Goal: Task Accomplishment & Management: Use online tool/utility

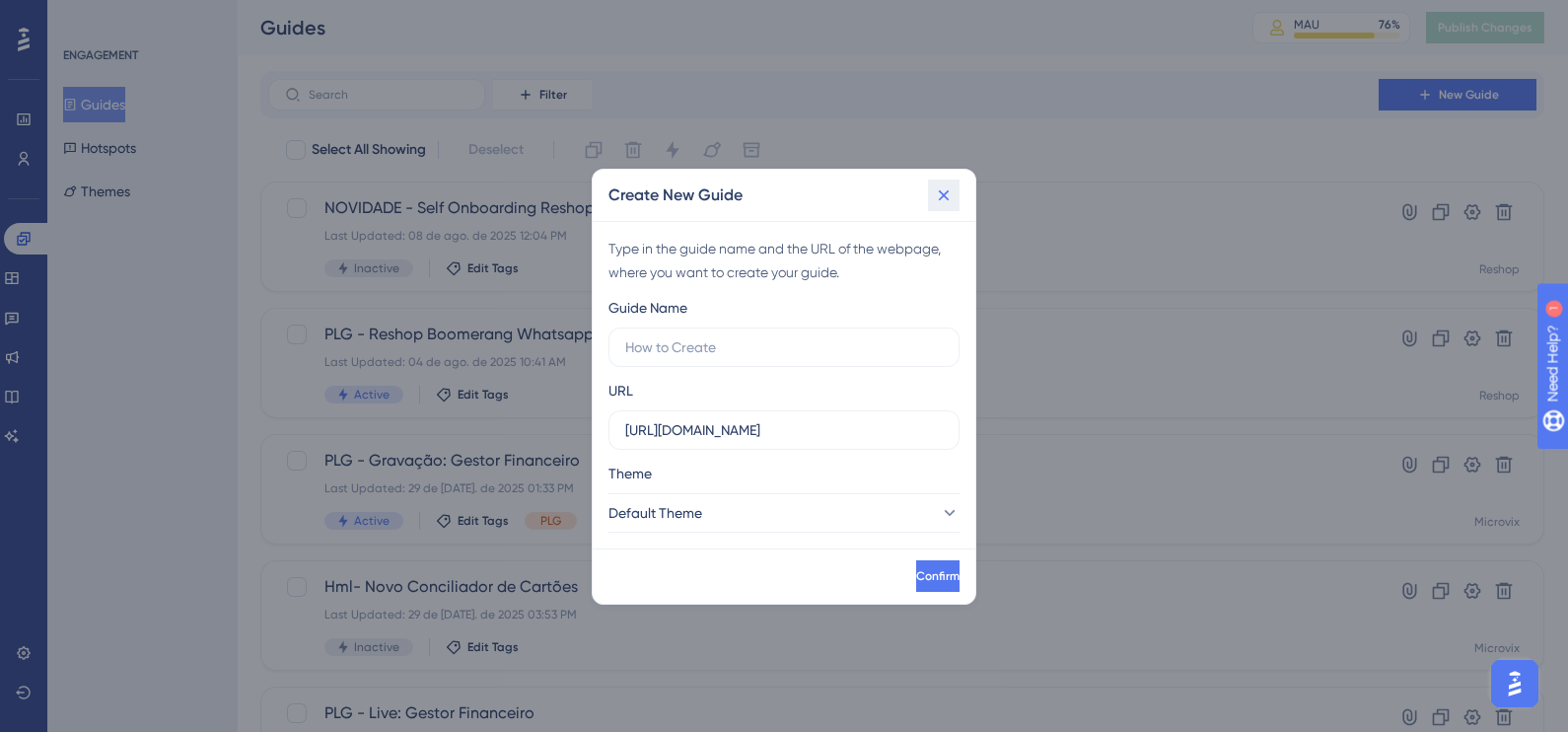
click at [942, 186] on icon at bounding box center [944, 195] width 20 height 20
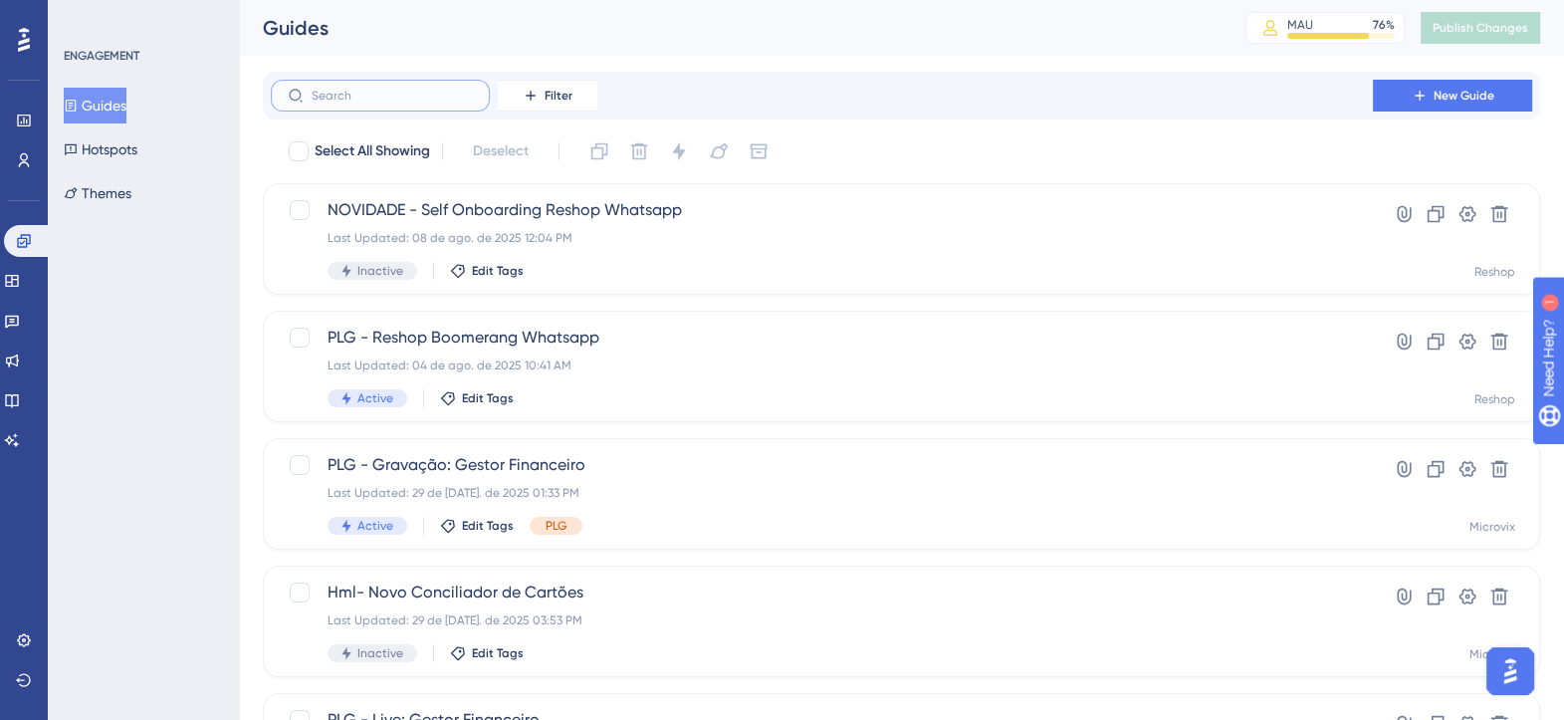
click at [416, 98] on input "text" at bounding box center [392, 96] width 161 height 14
drag, startPoint x: 404, startPoint y: 101, endPoint x: 205, endPoint y: 93, distance: 199.3
click at [239, 93] on div "Performance Users Engagement Widgets Feedback Product Updates Knowledge Base AI…" at bounding box center [901, 418] width 1325 height 836
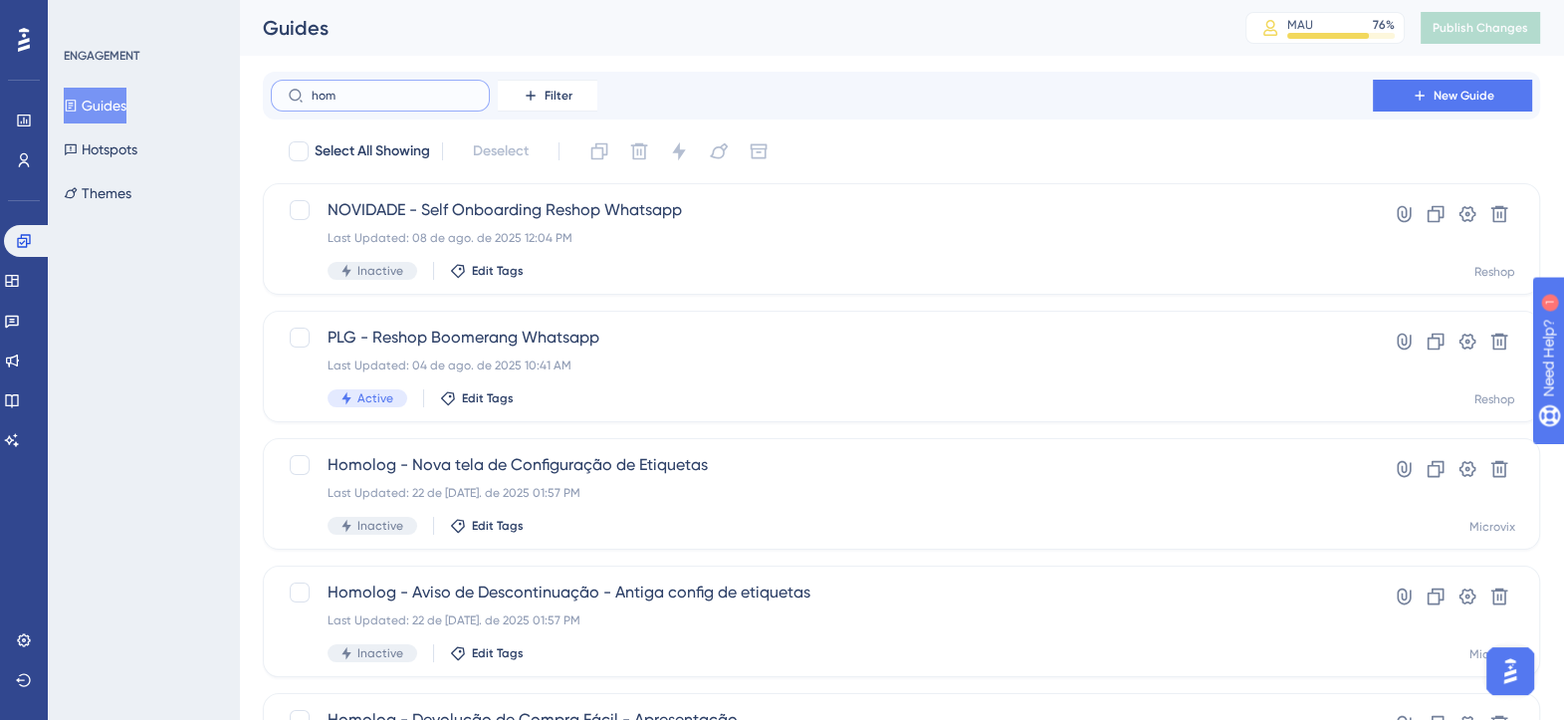
type input "home"
checkbox input "true"
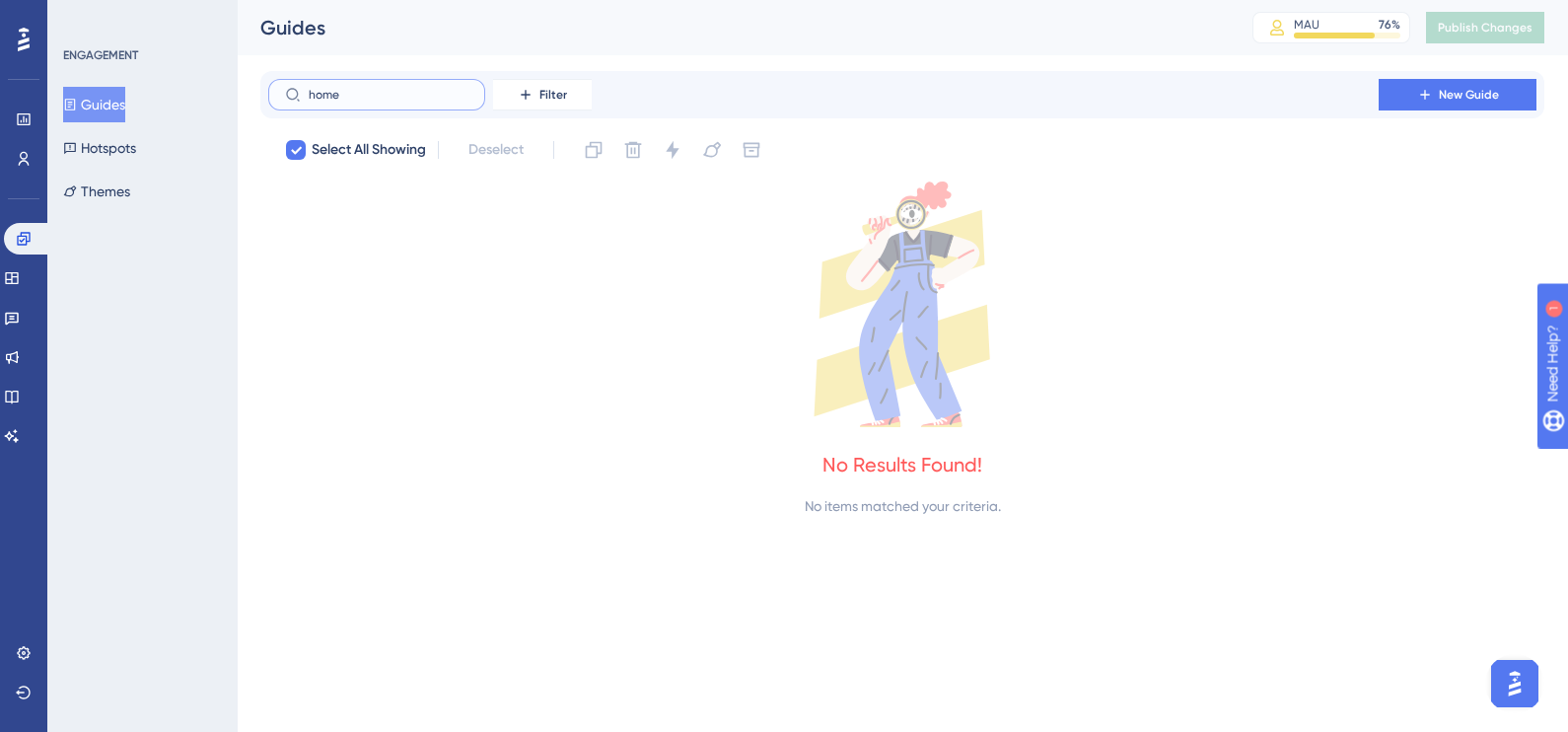
type input "hom"
checkbox input "false"
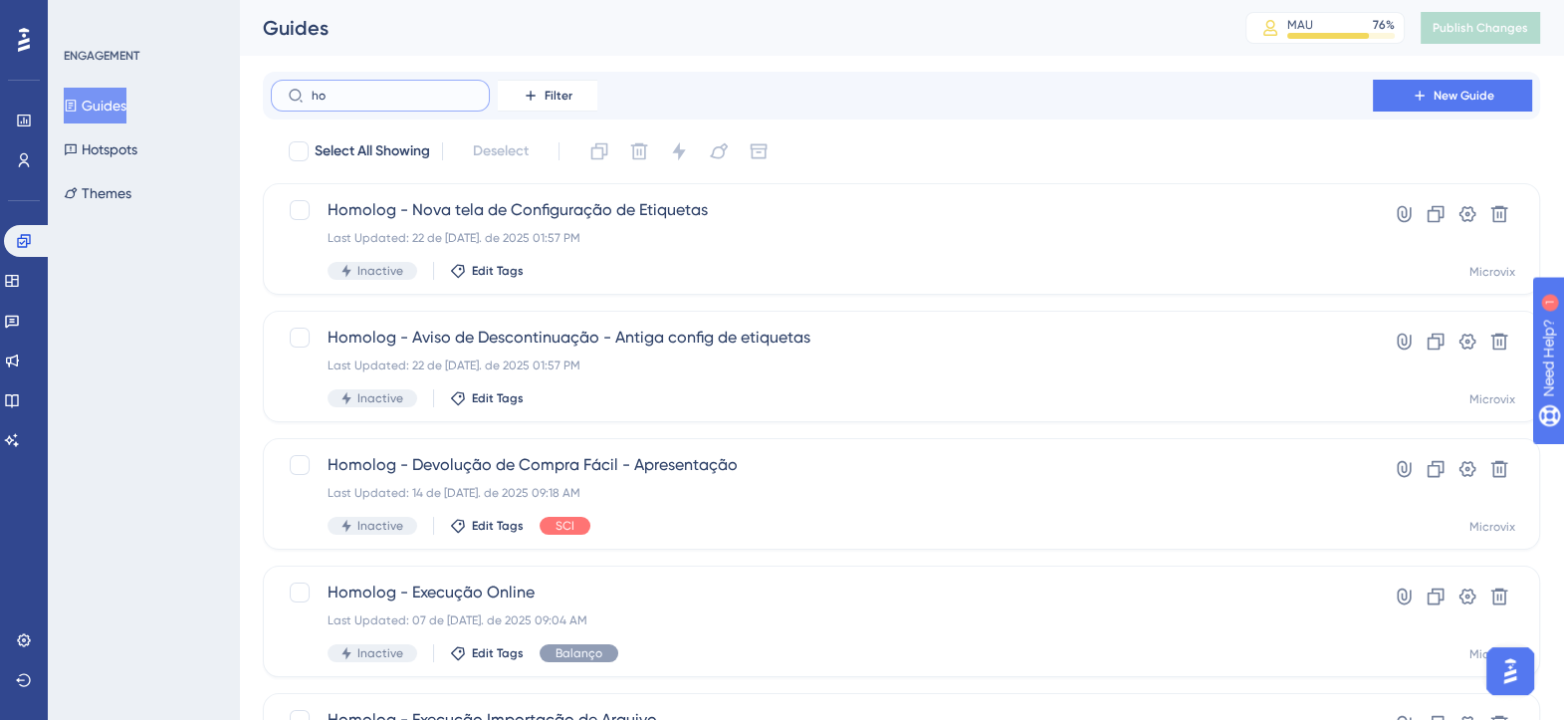
type input "h"
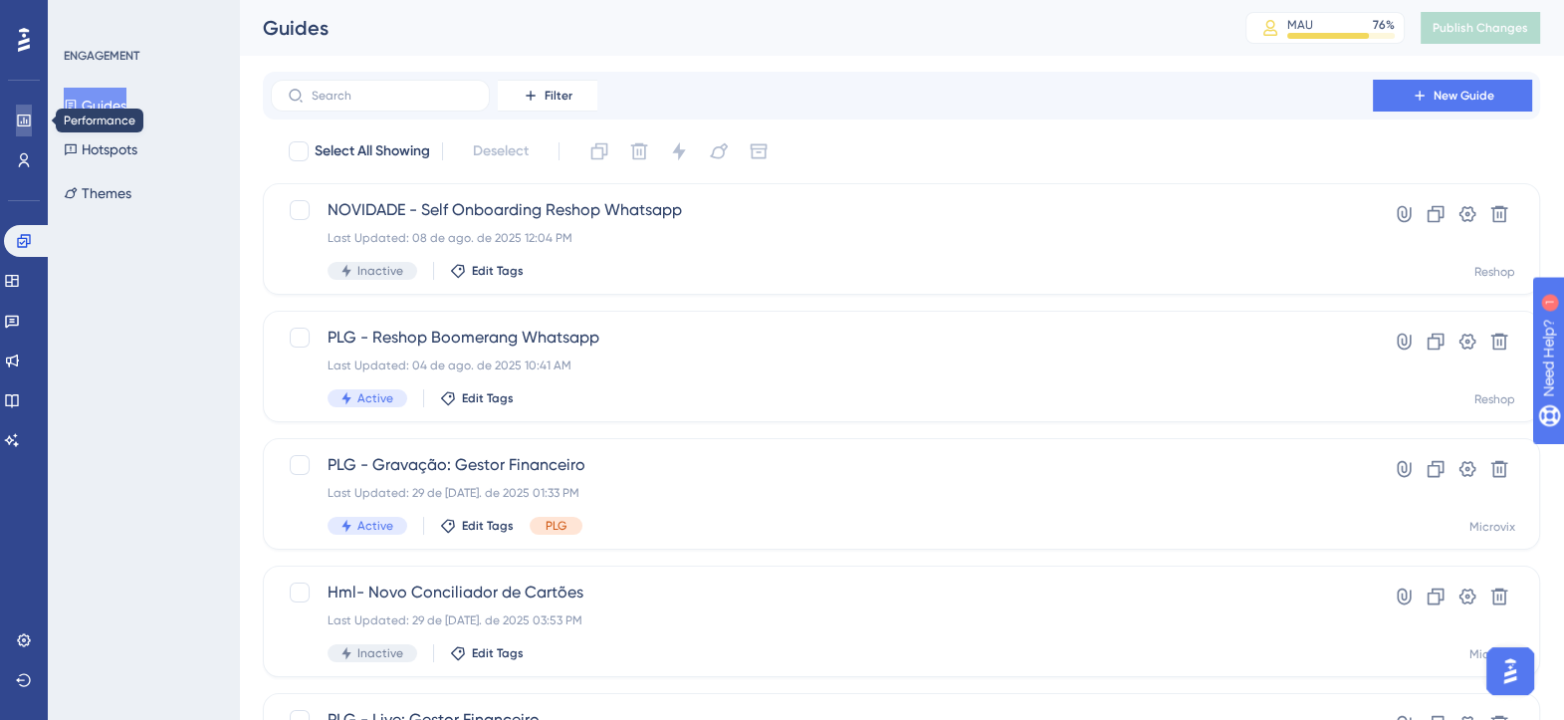
click at [16, 125] on link at bounding box center [24, 121] width 16 height 32
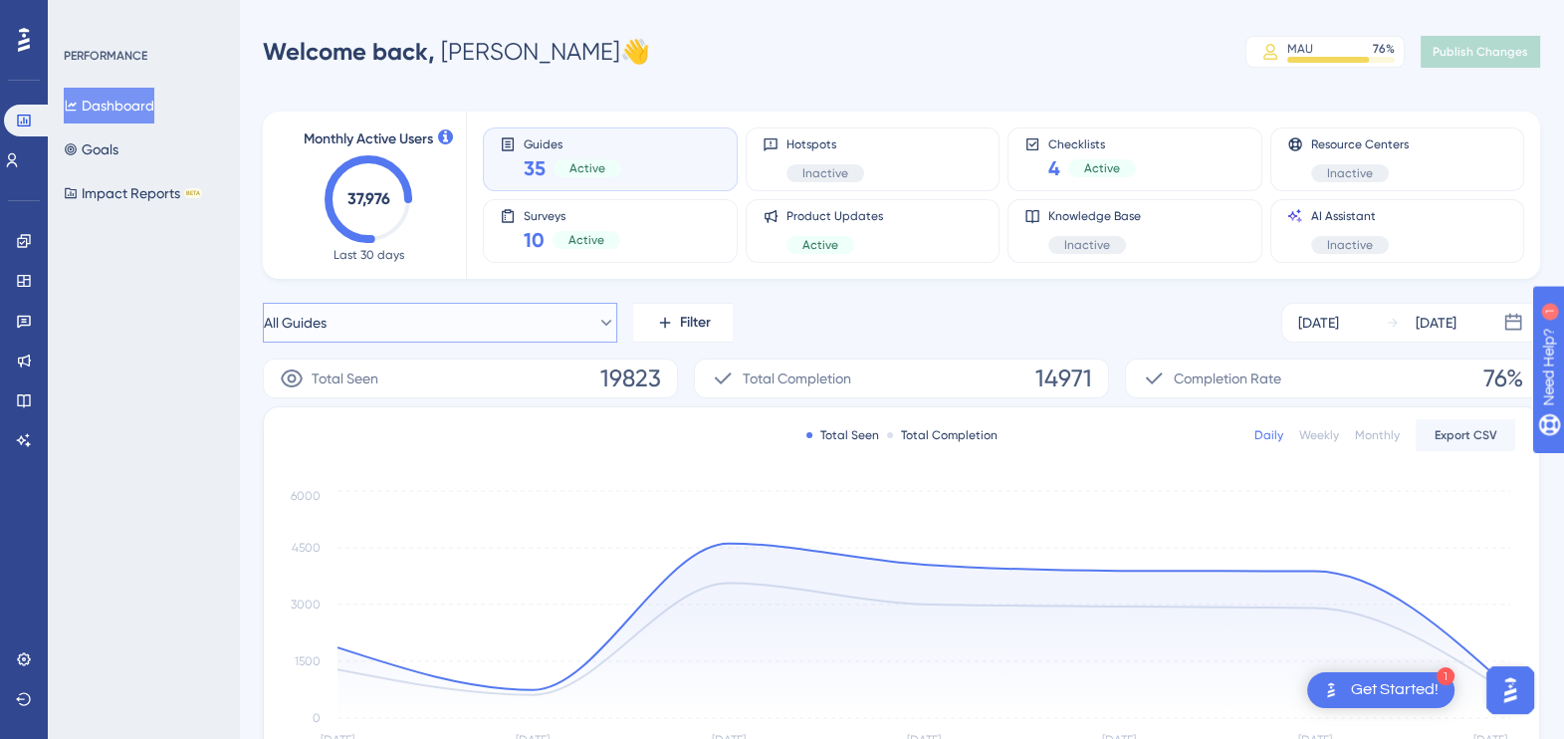
click at [489, 332] on button "All Guides" at bounding box center [440, 323] width 355 height 40
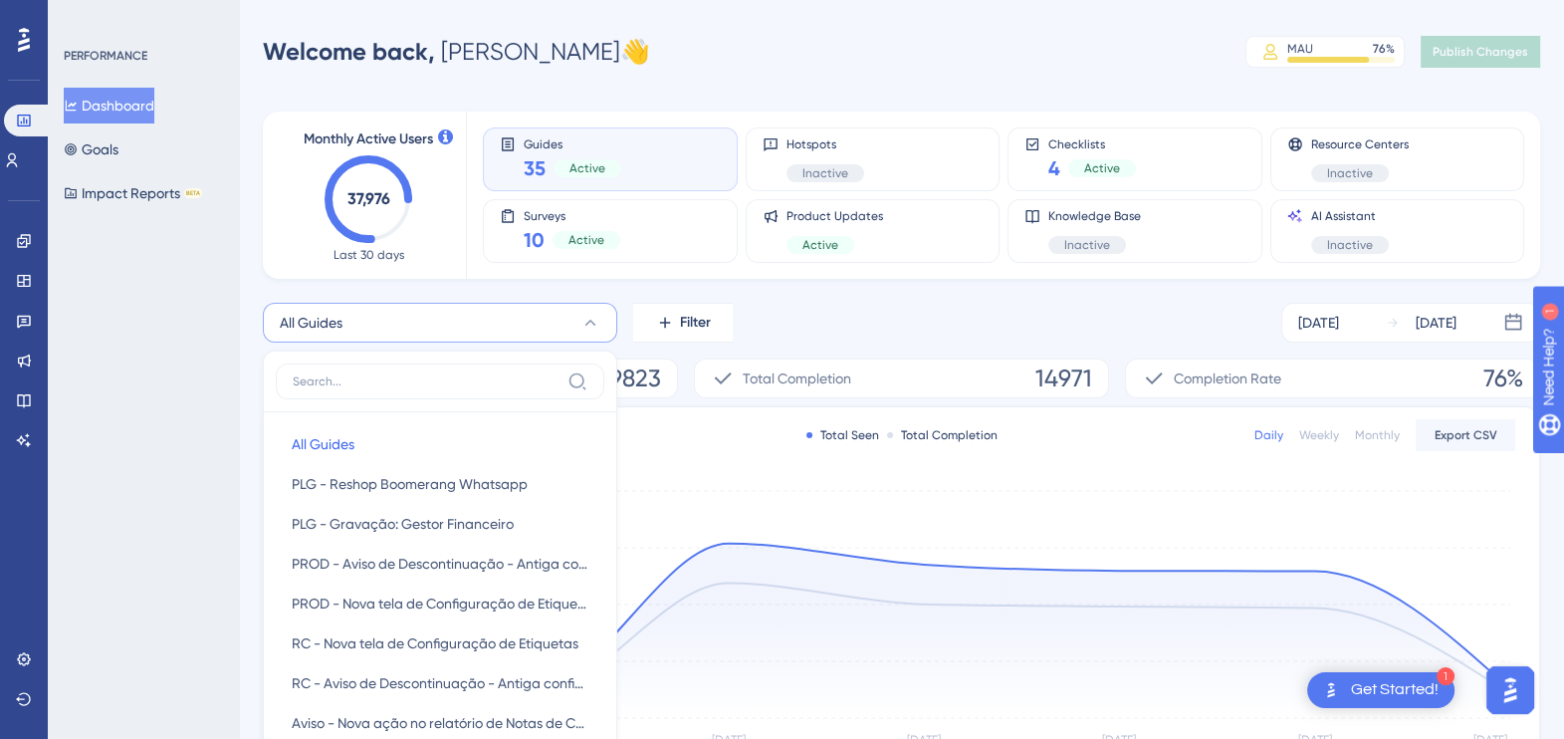
scroll to position [177, 0]
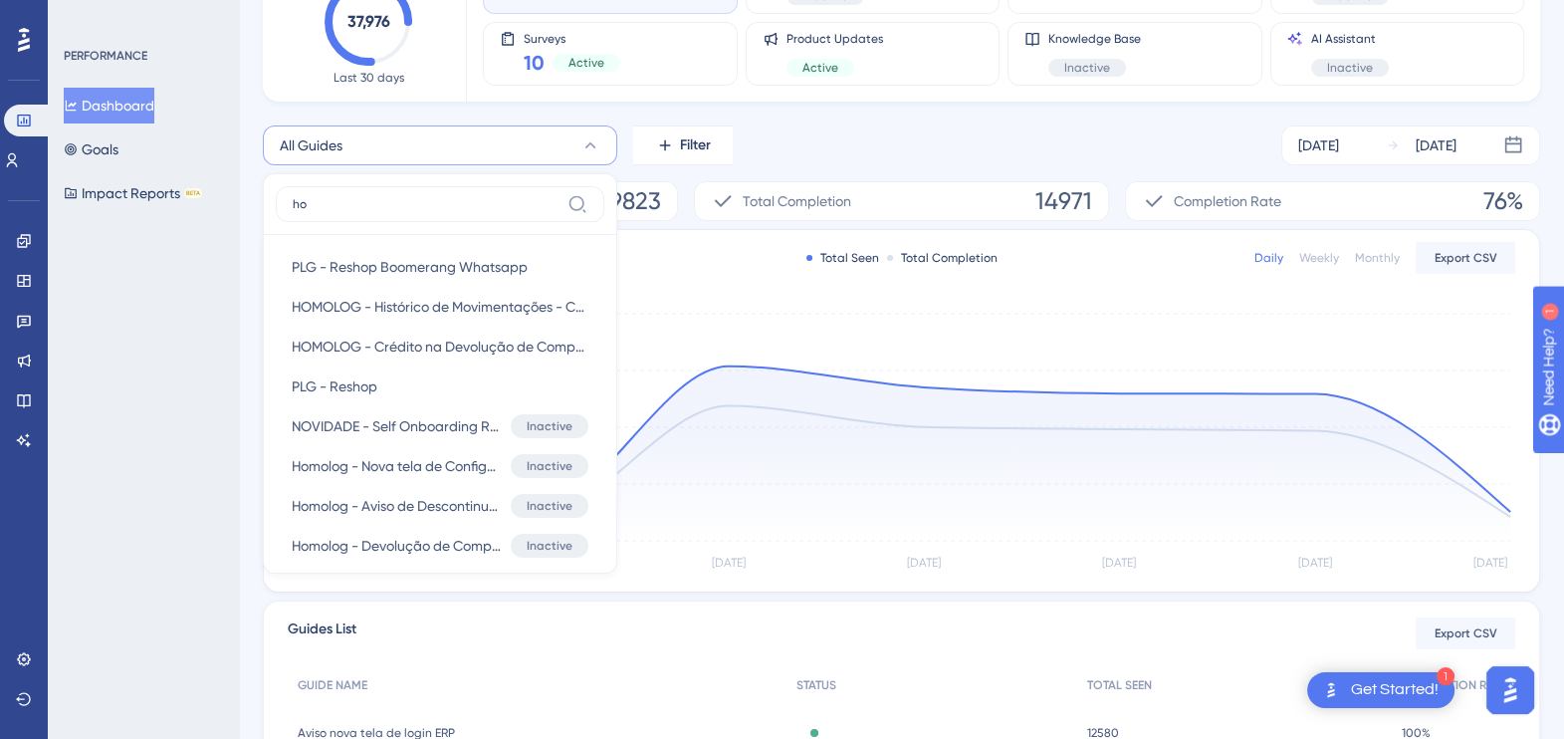
type input "h"
type input "n"
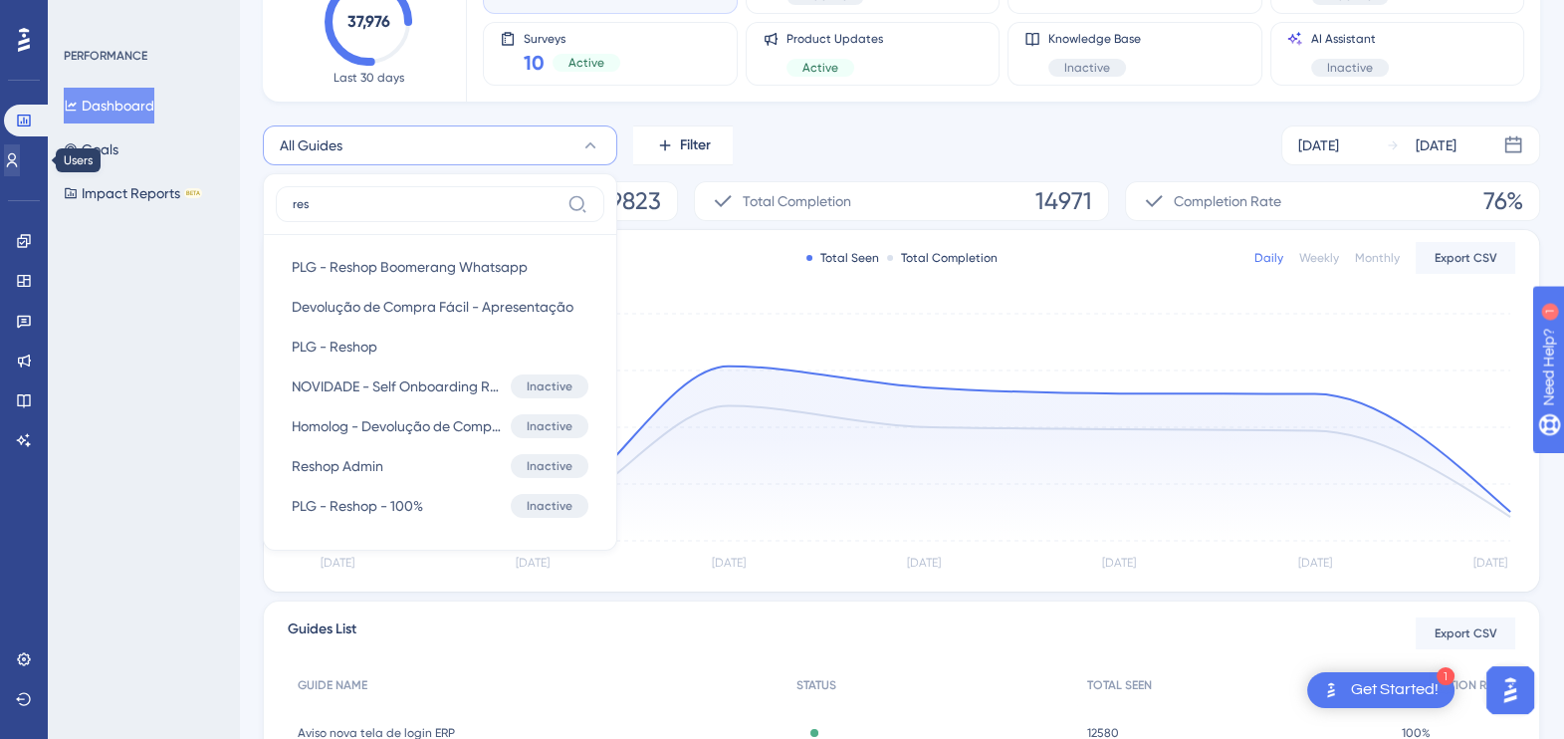
type input "res"
click at [20, 164] on icon at bounding box center [12, 160] width 16 height 16
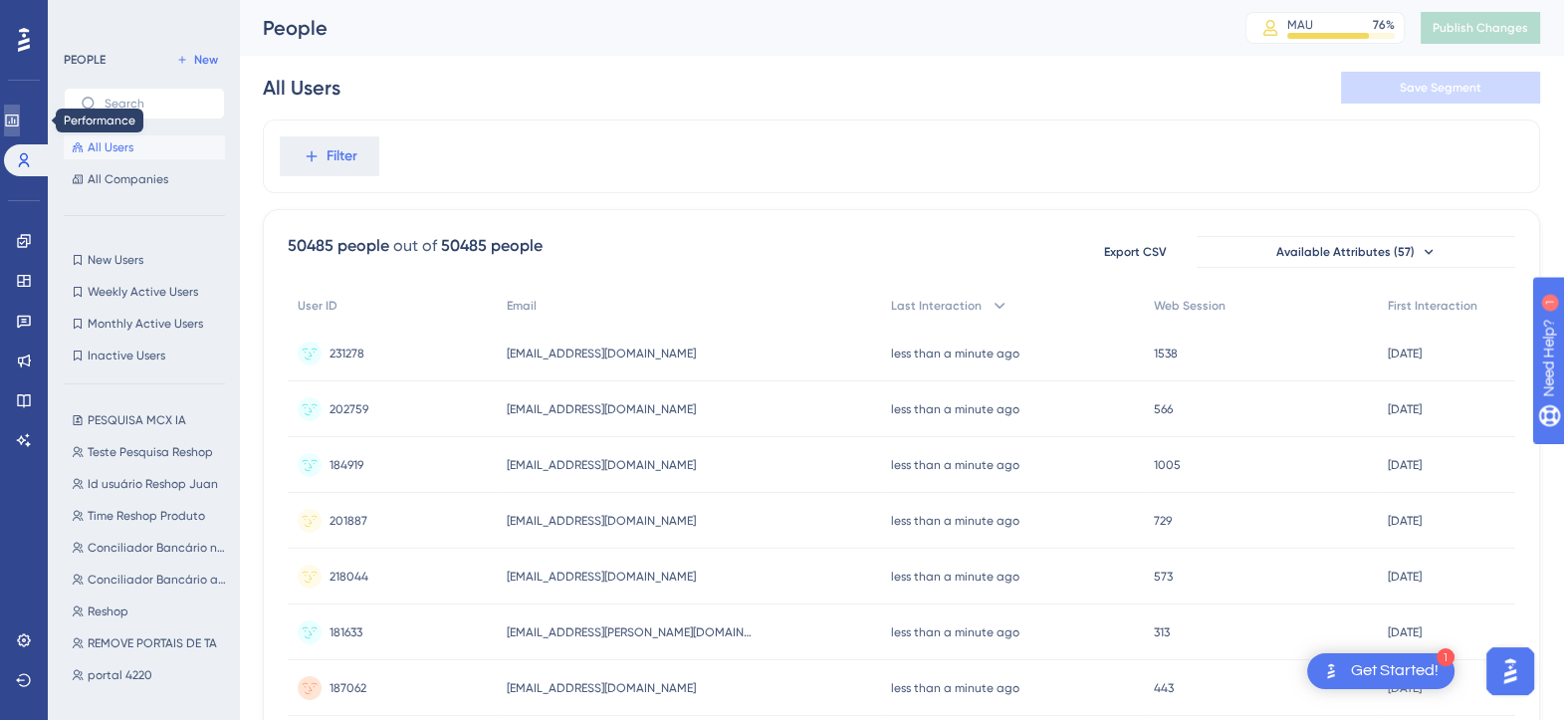
click at [20, 113] on icon at bounding box center [12, 121] width 16 height 16
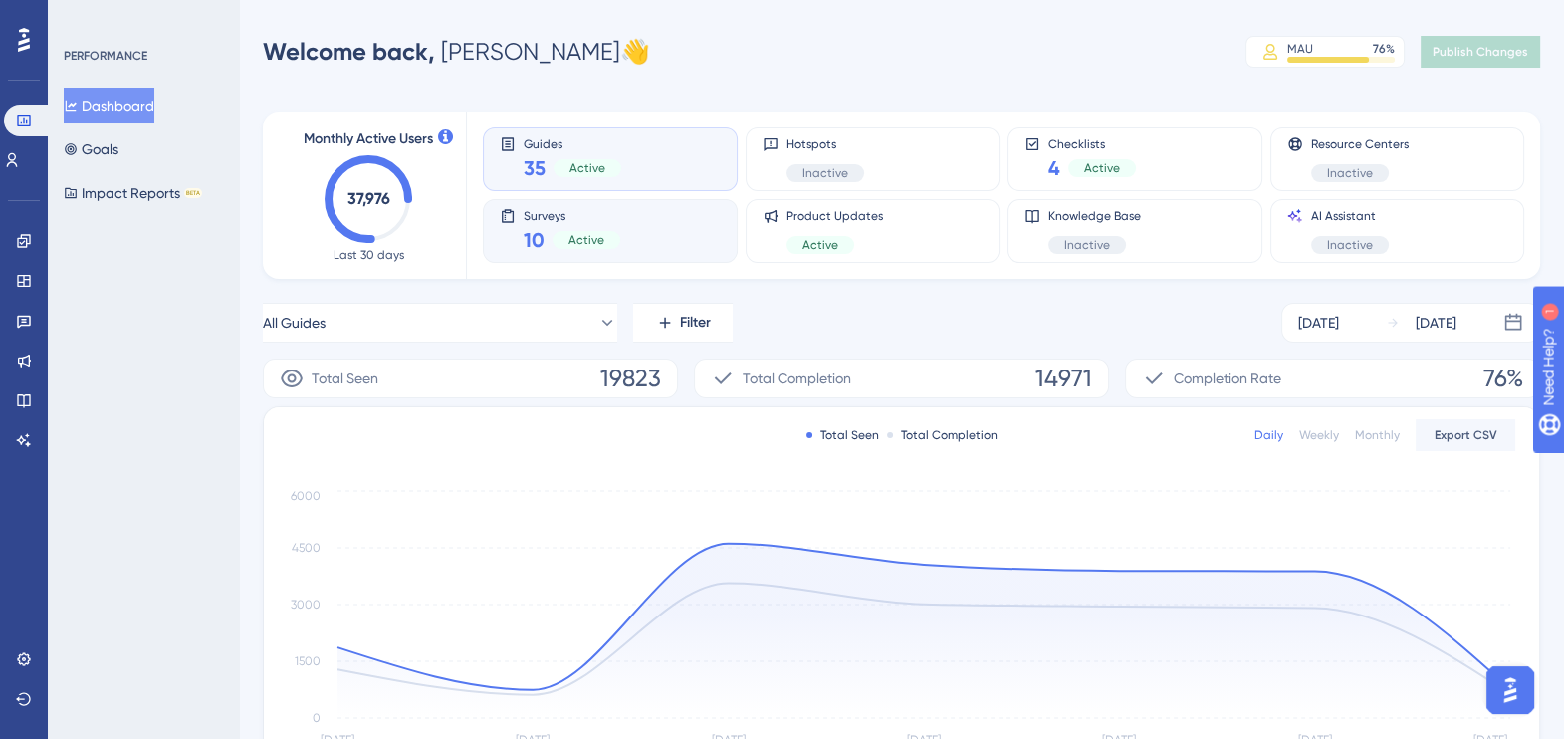
click at [613, 222] on div "Surveys 10 Active" at bounding box center [572, 231] width 97 height 46
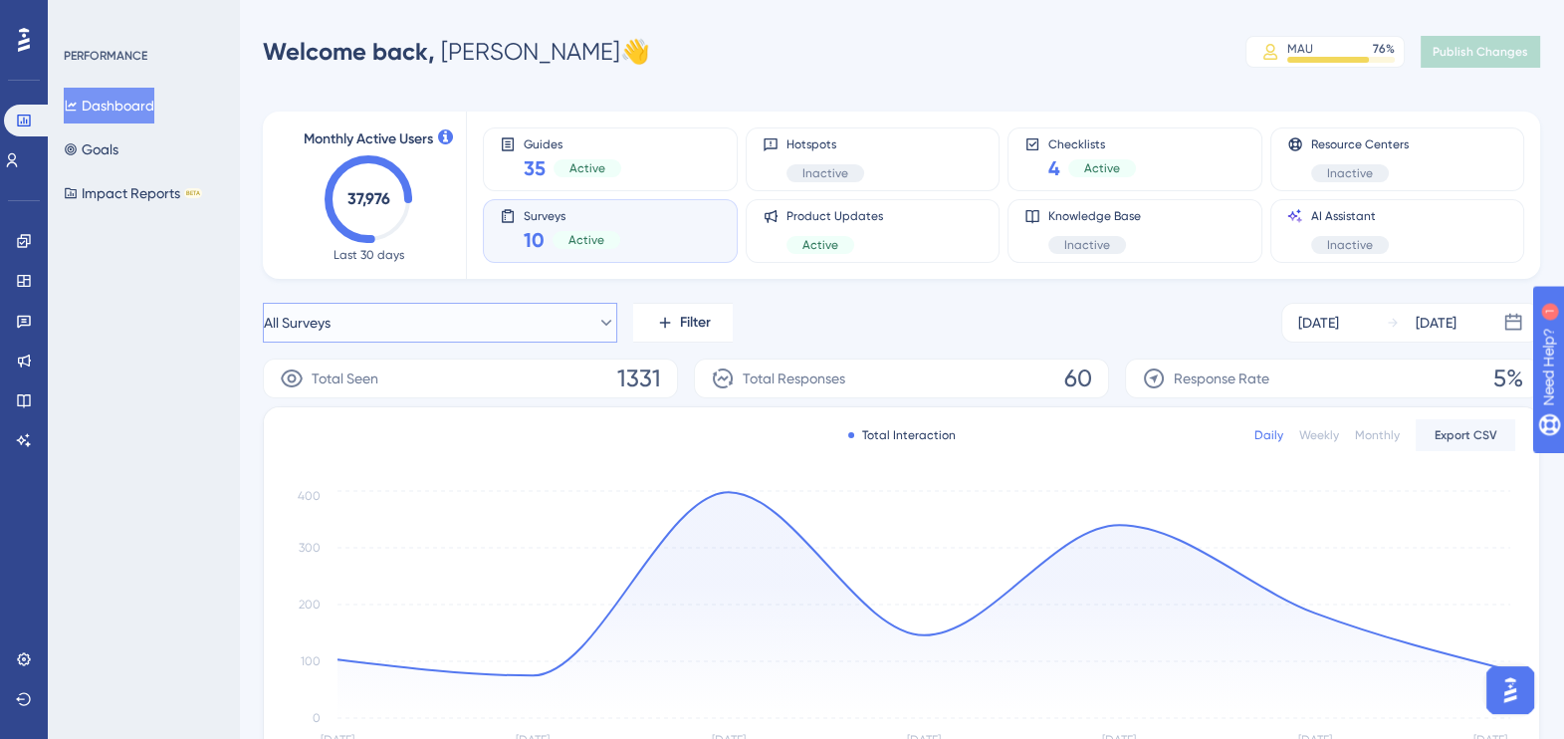
click at [596, 329] on icon at bounding box center [606, 323] width 20 height 20
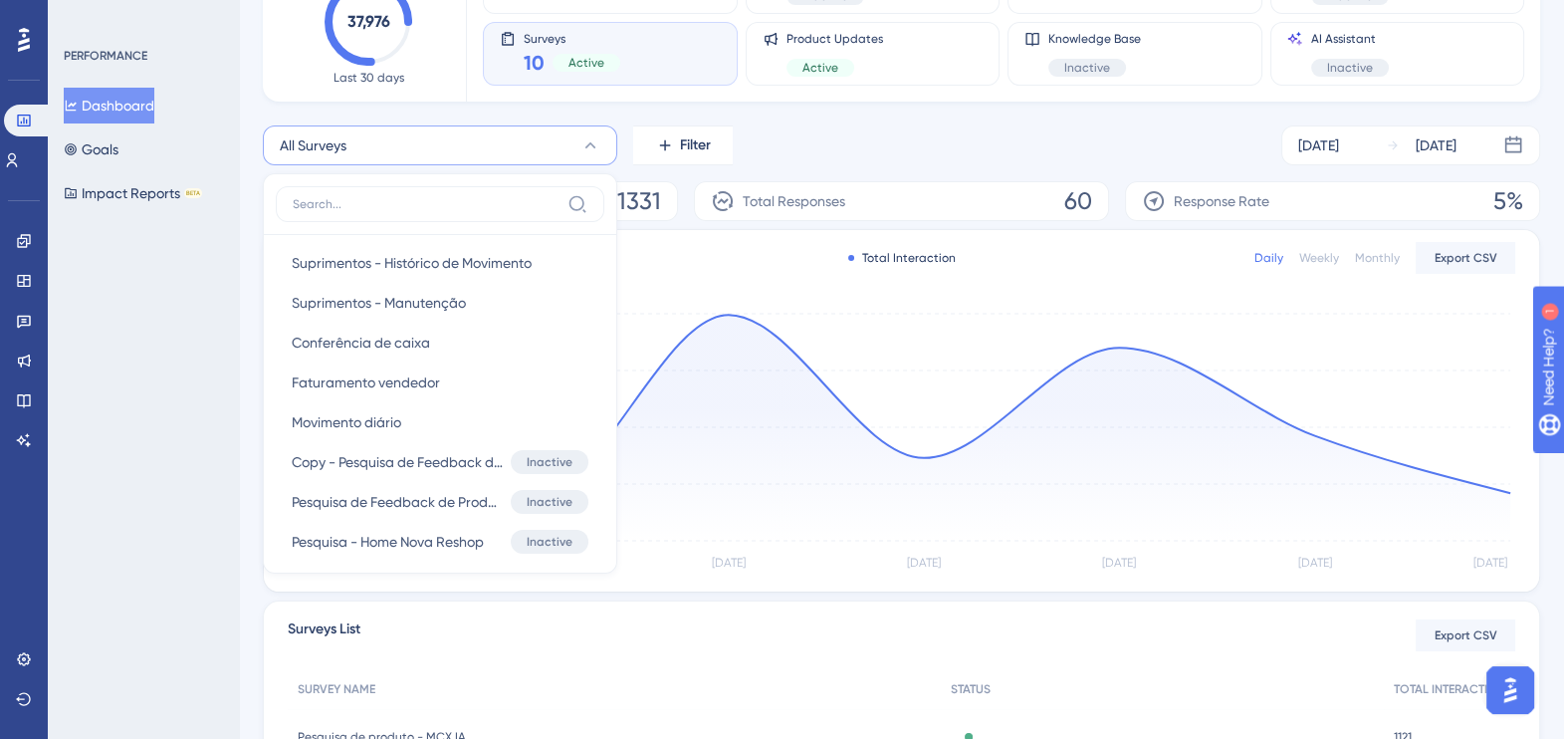
scroll to position [248, 0]
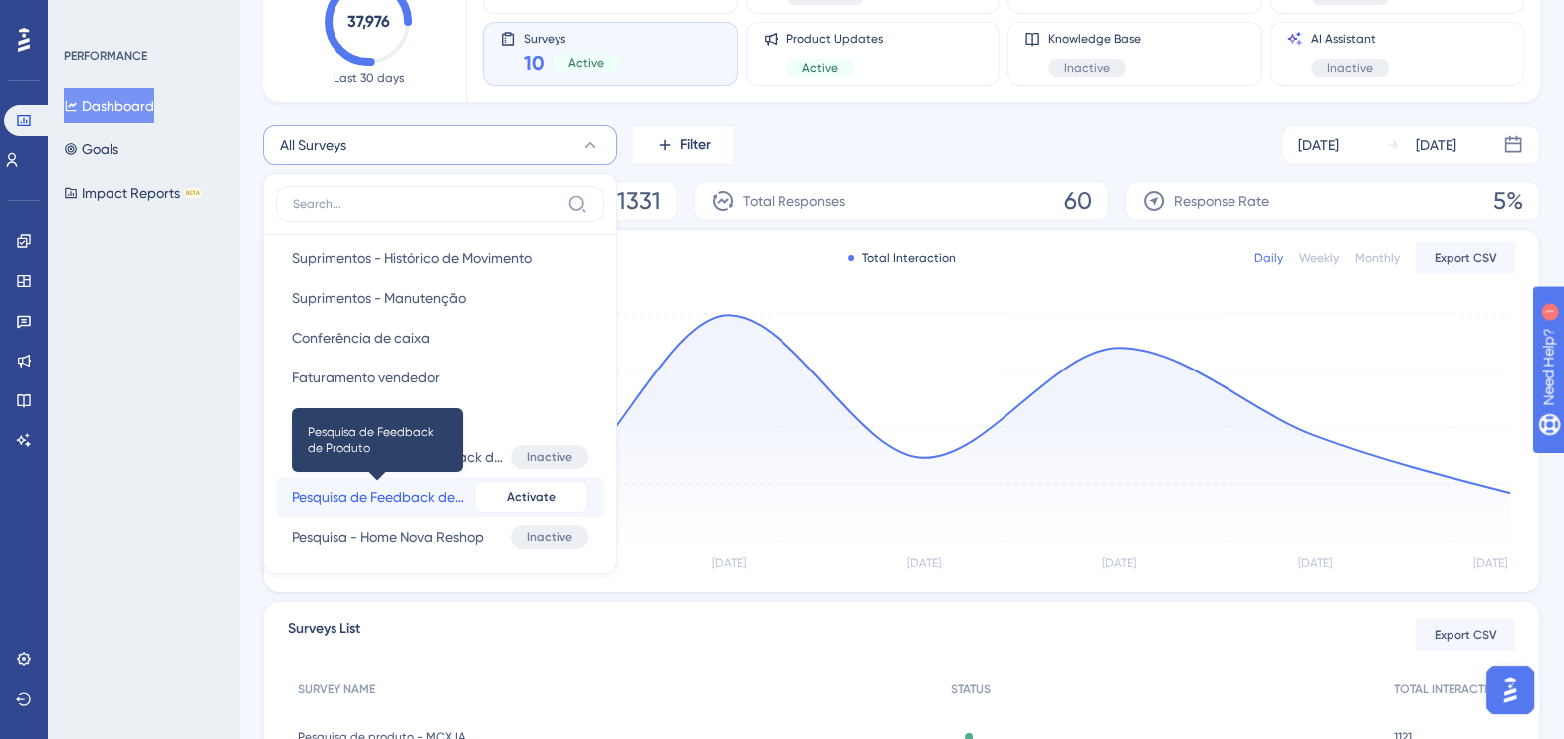
drag, startPoint x: 425, startPoint y: 491, endPoint x: 291, endPoint y: 502, distance: 134.9
click at [291, 502] on button "Pesquisa de Feedback de Produto Pesquisa de Feedback de Produto Inactive Activa…" at bounding box center [440, 497] width 329 height 40
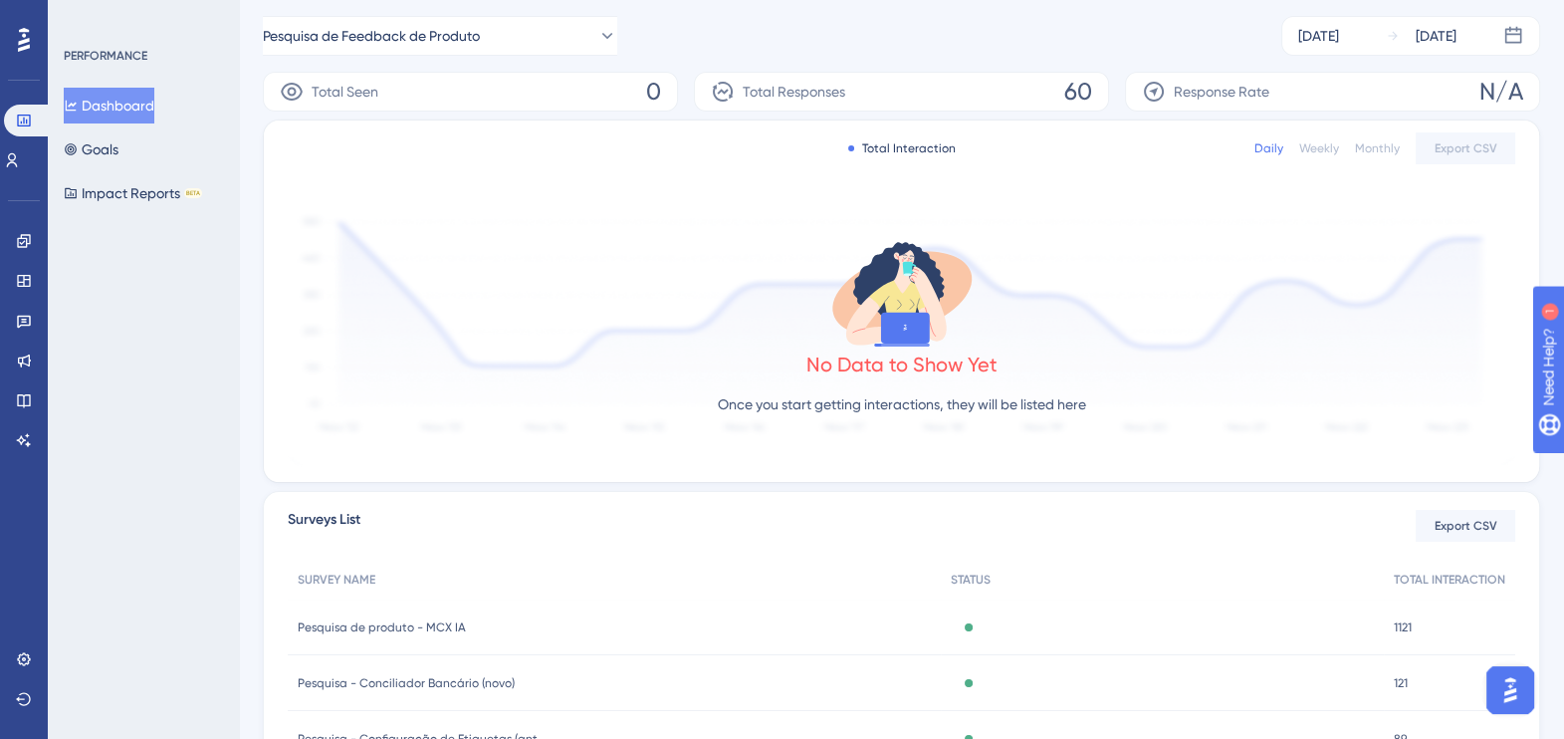
scroll to position [169, 0]
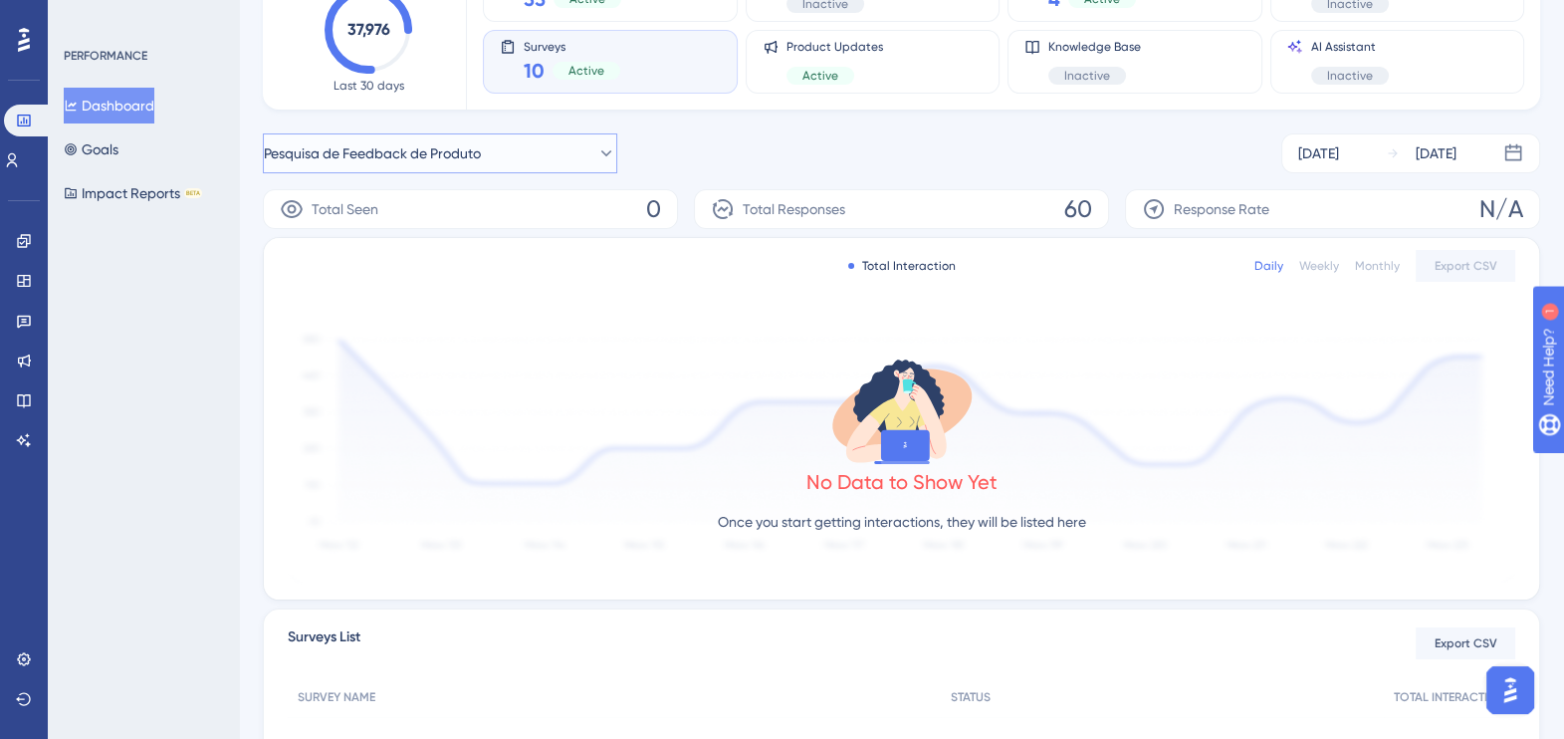
click at [475, 159] on span "Pesquisa de Feedback de Produto" at bounding box center [372, 153] width 217 height 24
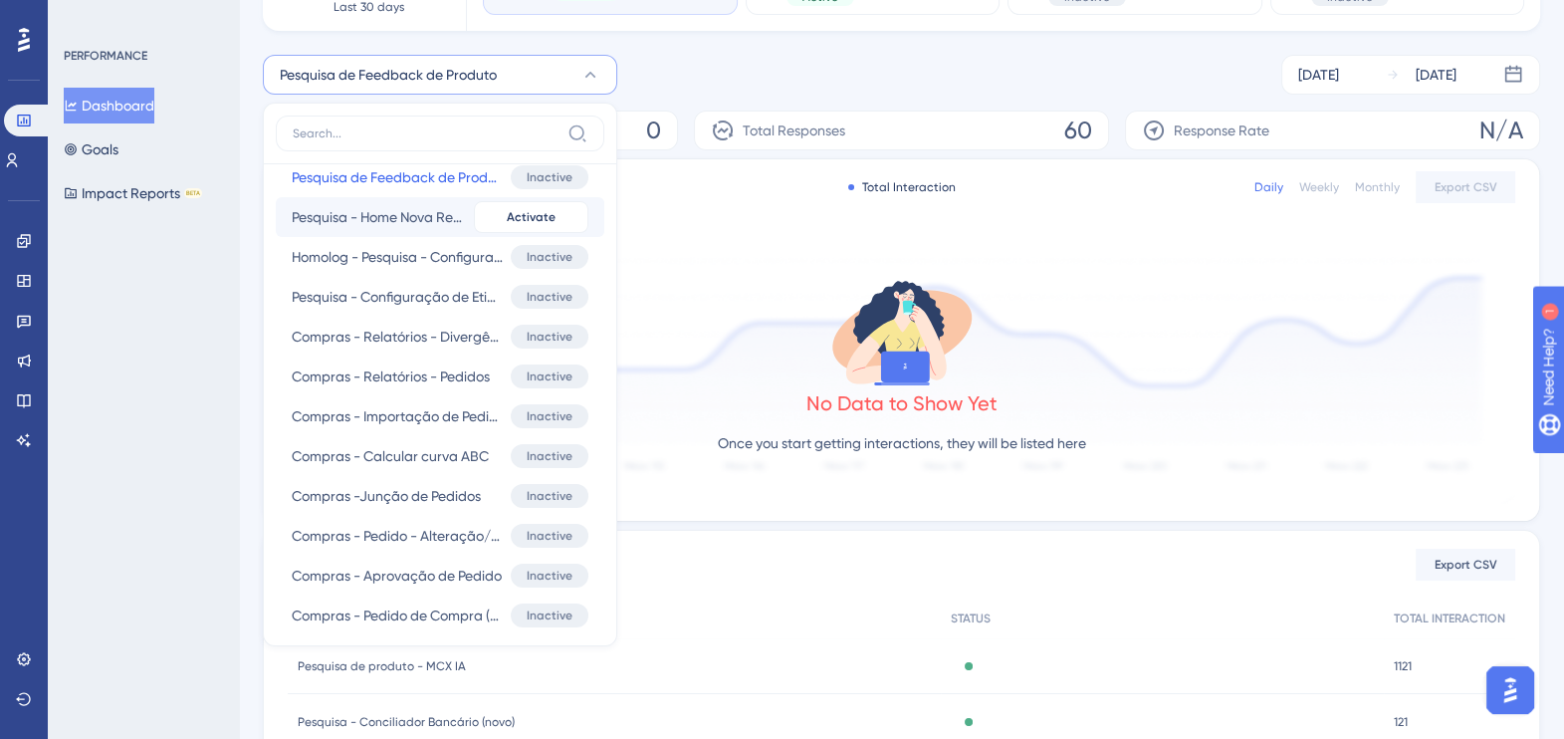
scroll to position [373, 0]
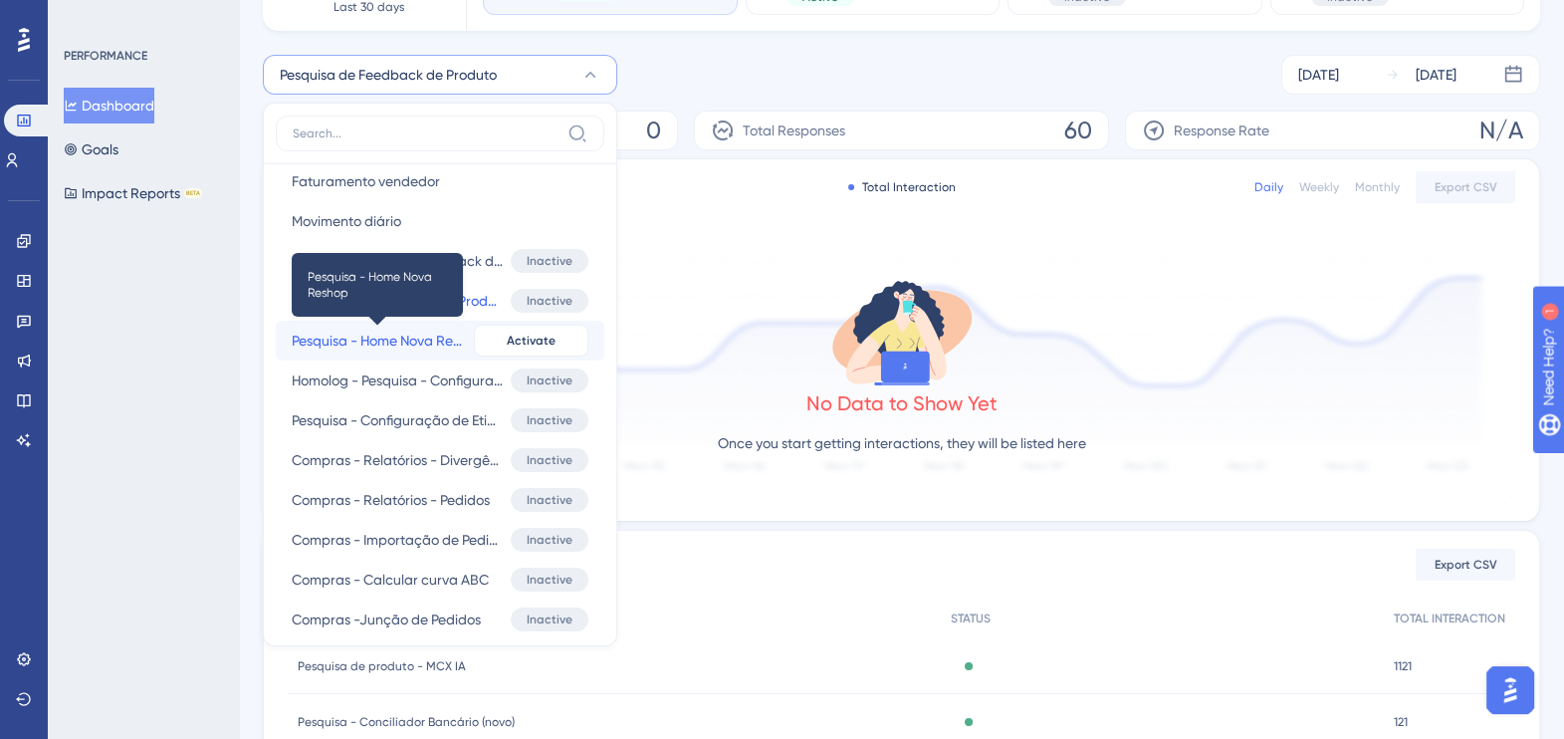
click at [433, 348] on span "Pesquisa - Home Nova Reshop" at bounding box center [379, 341] width 174 height 24
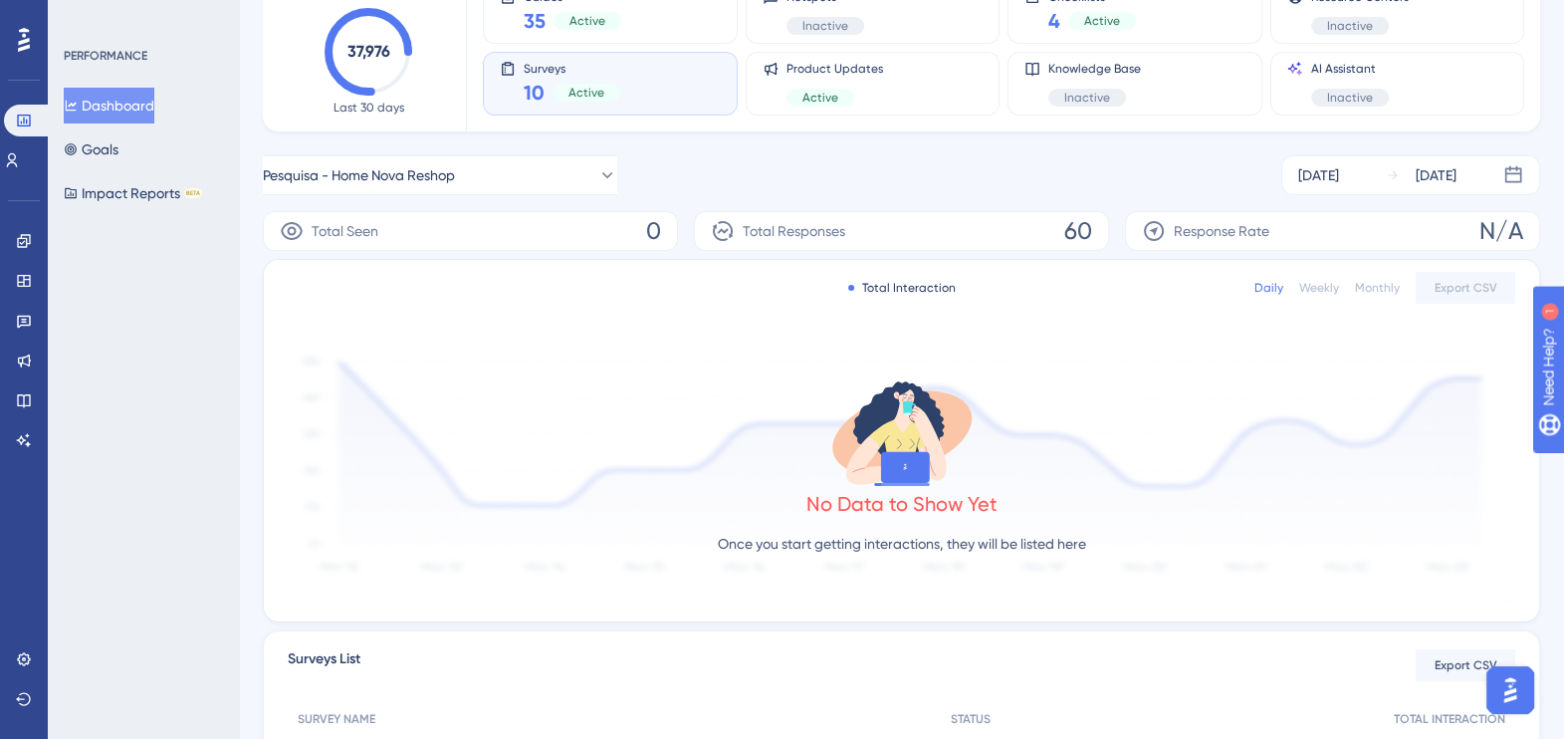
scroll to position [0, 0]
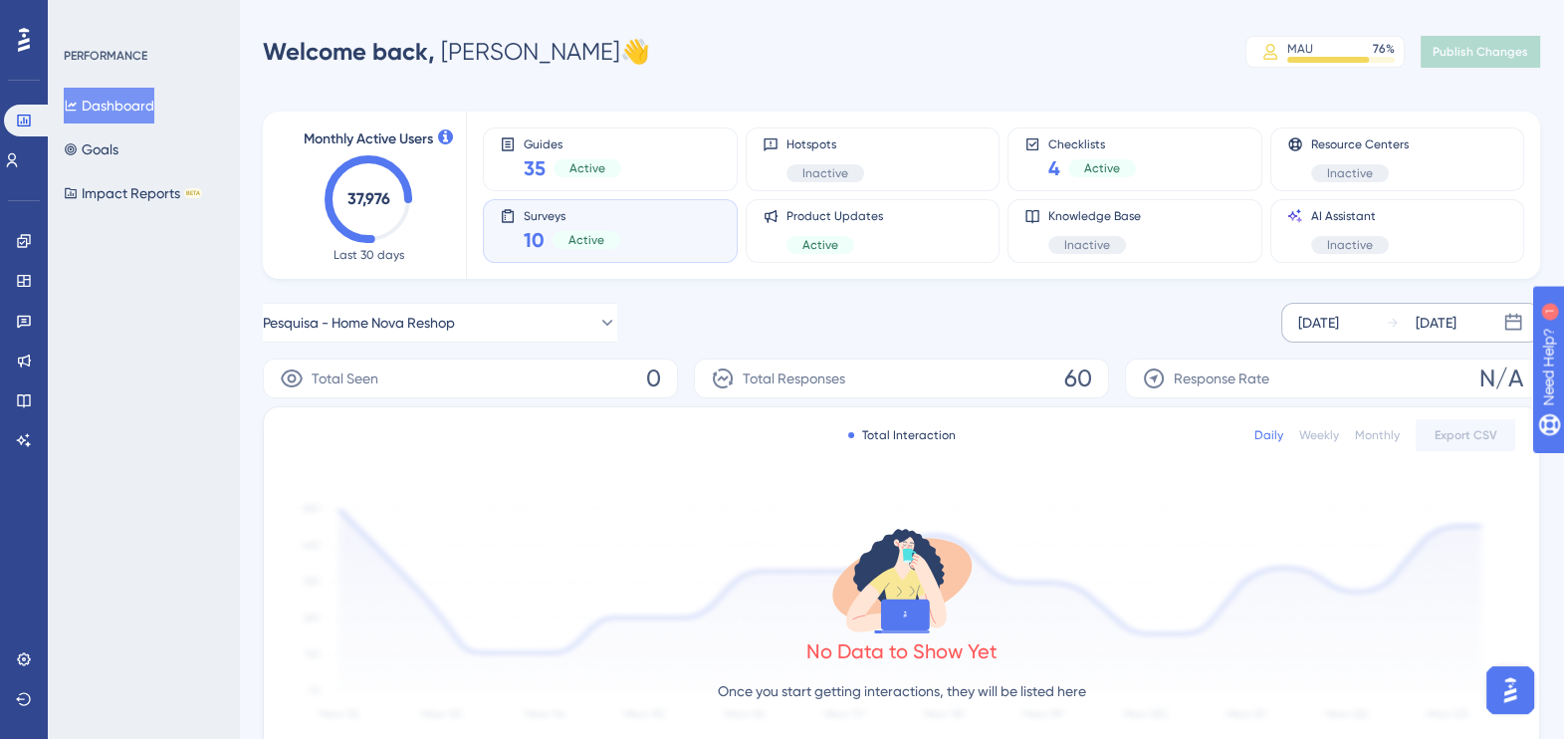
click at [1339, 313] on div "[DATE]" at bounding box center [1319, 323] width 41 height 24
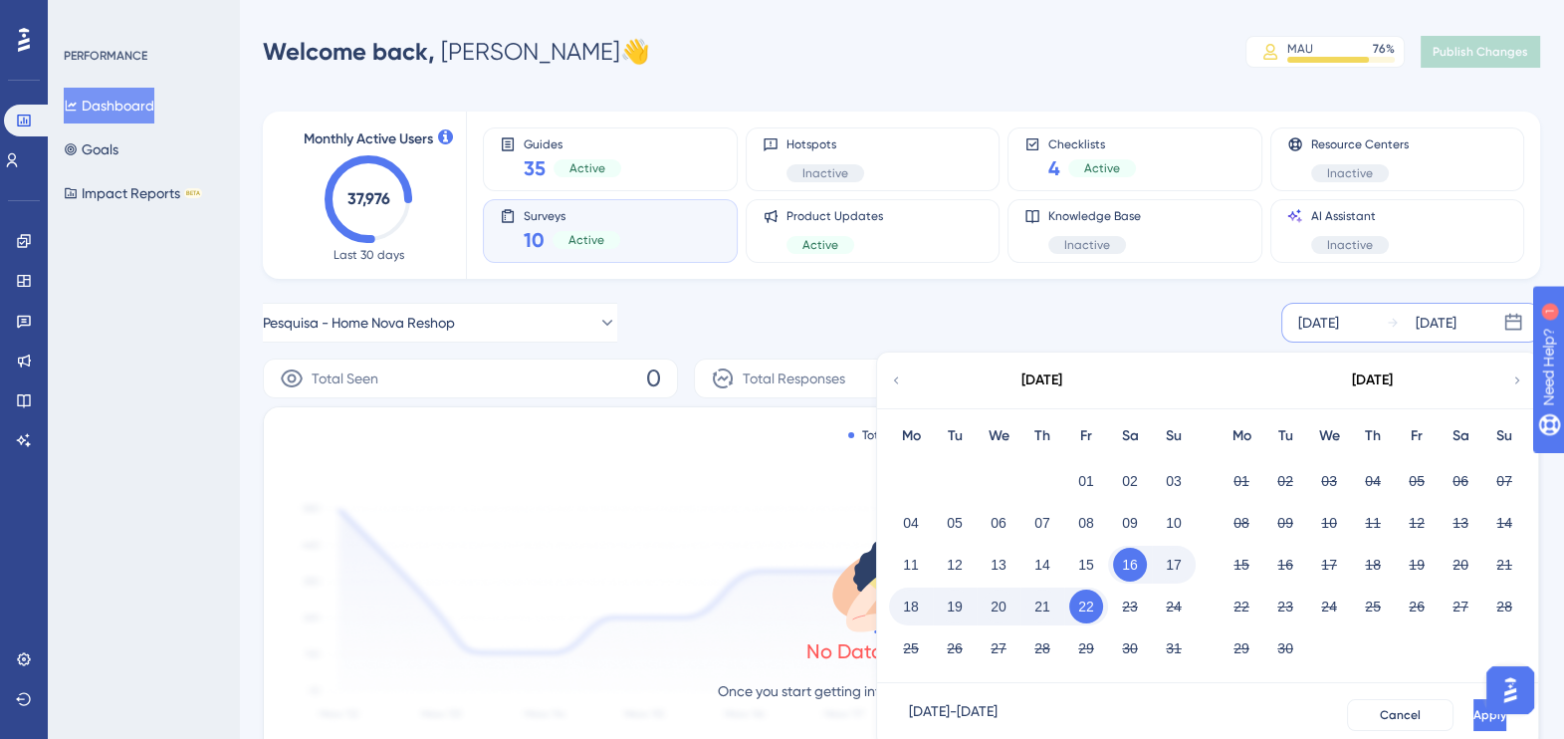
click at [901, 378] on icon at bounding box center [896, 380] width 14 height 18
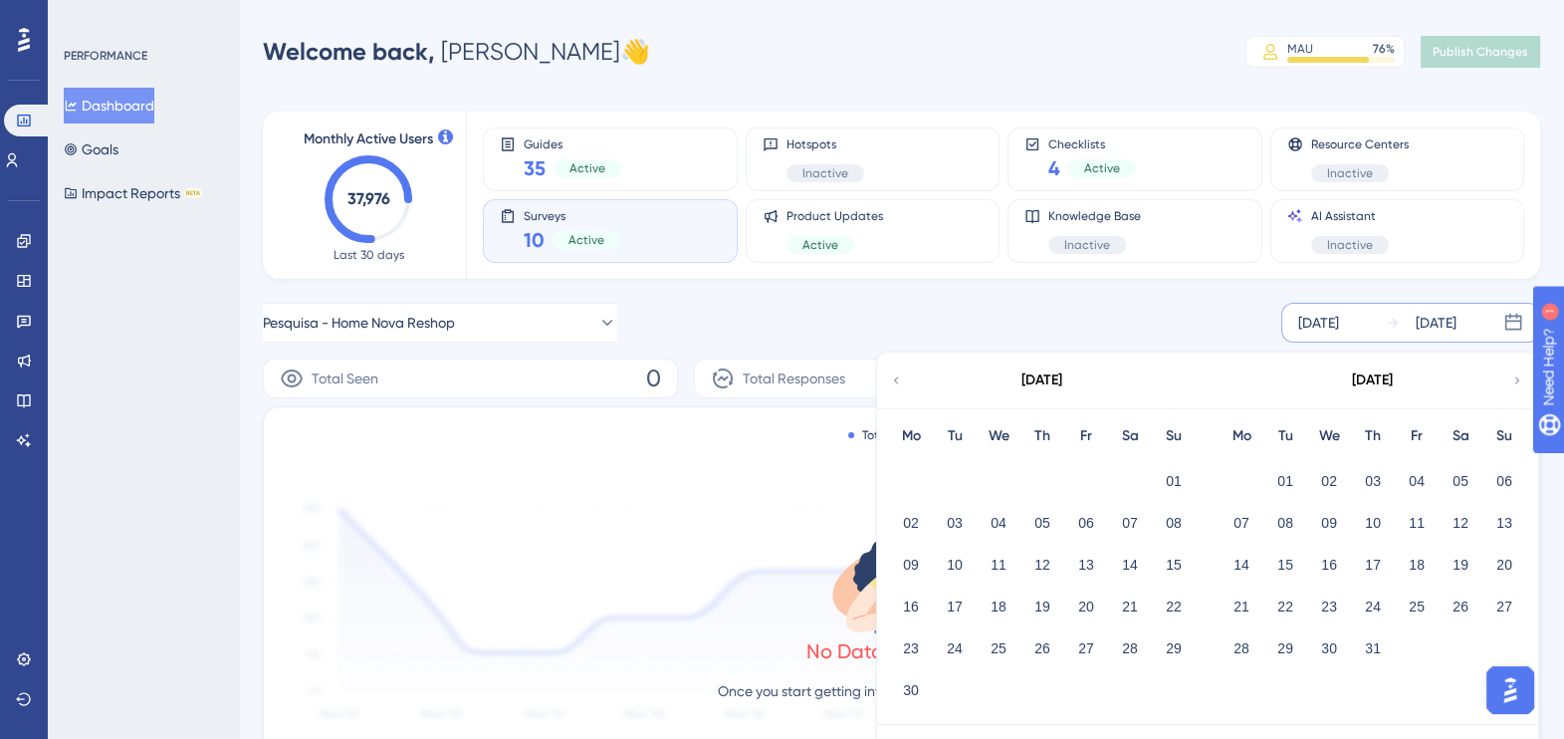
click at [1156, 478] on div "01" at bounding box center [1174, 481] width 44 height 38
click at [1174, 477] on button "01" at bounding box center [1174, 481] width 34 height 34
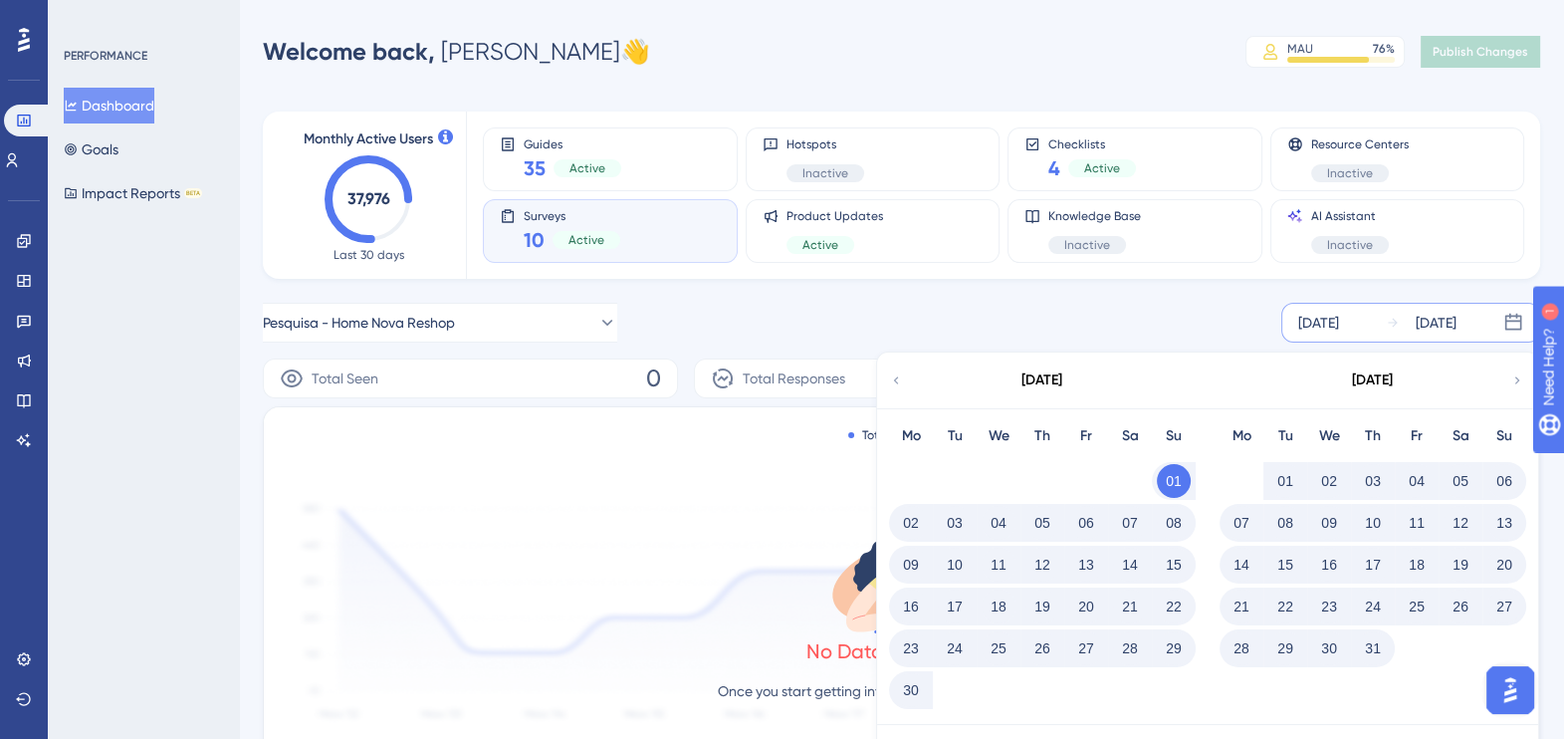
click at [1164, 297] on div "Monthly Active Users 37,976 Last 30 days Guides 35 Active Hotspots Inactive Che…" at bounding box center [902, 591] width 1278 height 1007
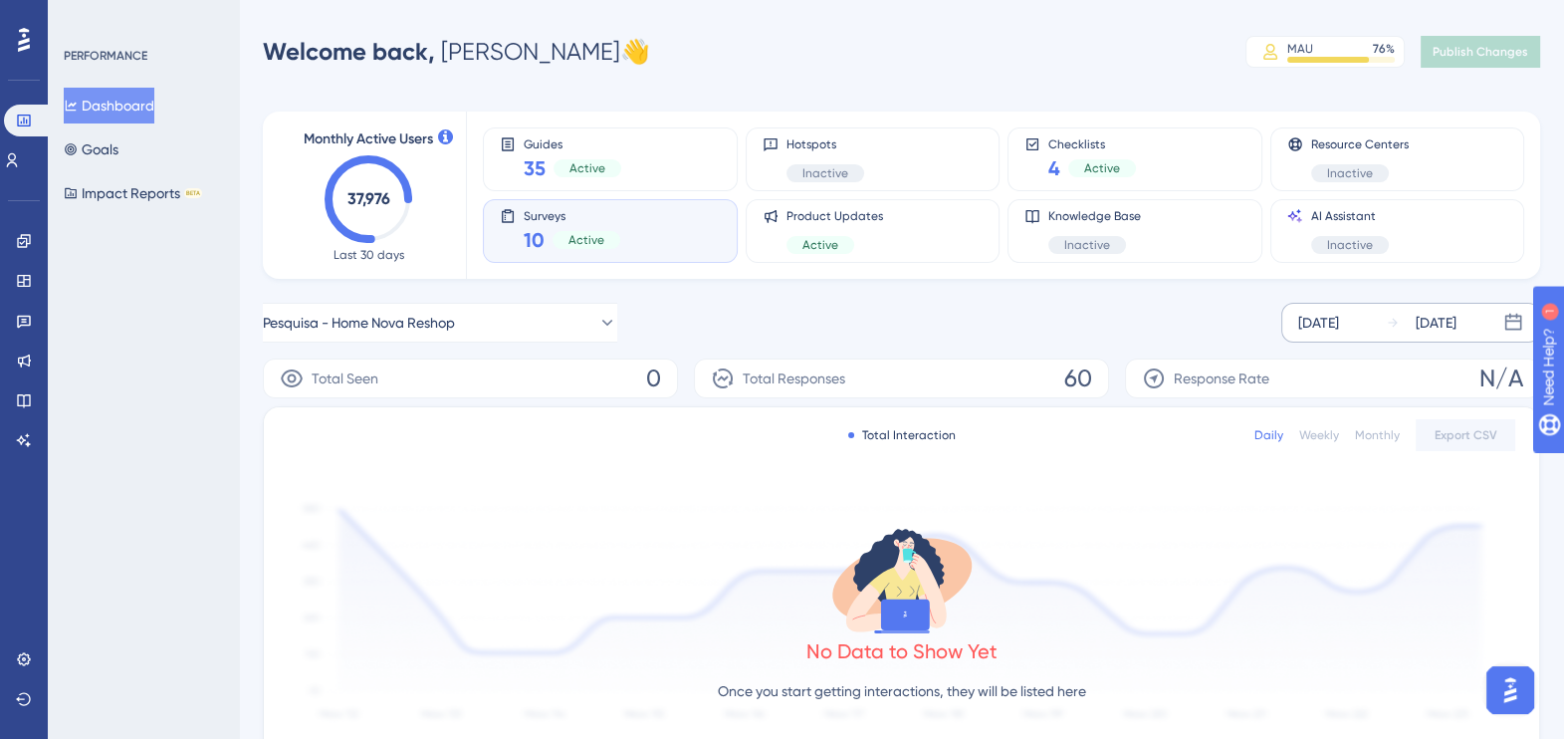
click at [1338, 324] on div "[DATE]" at bounding box center [1319, 323] width 41 height 24
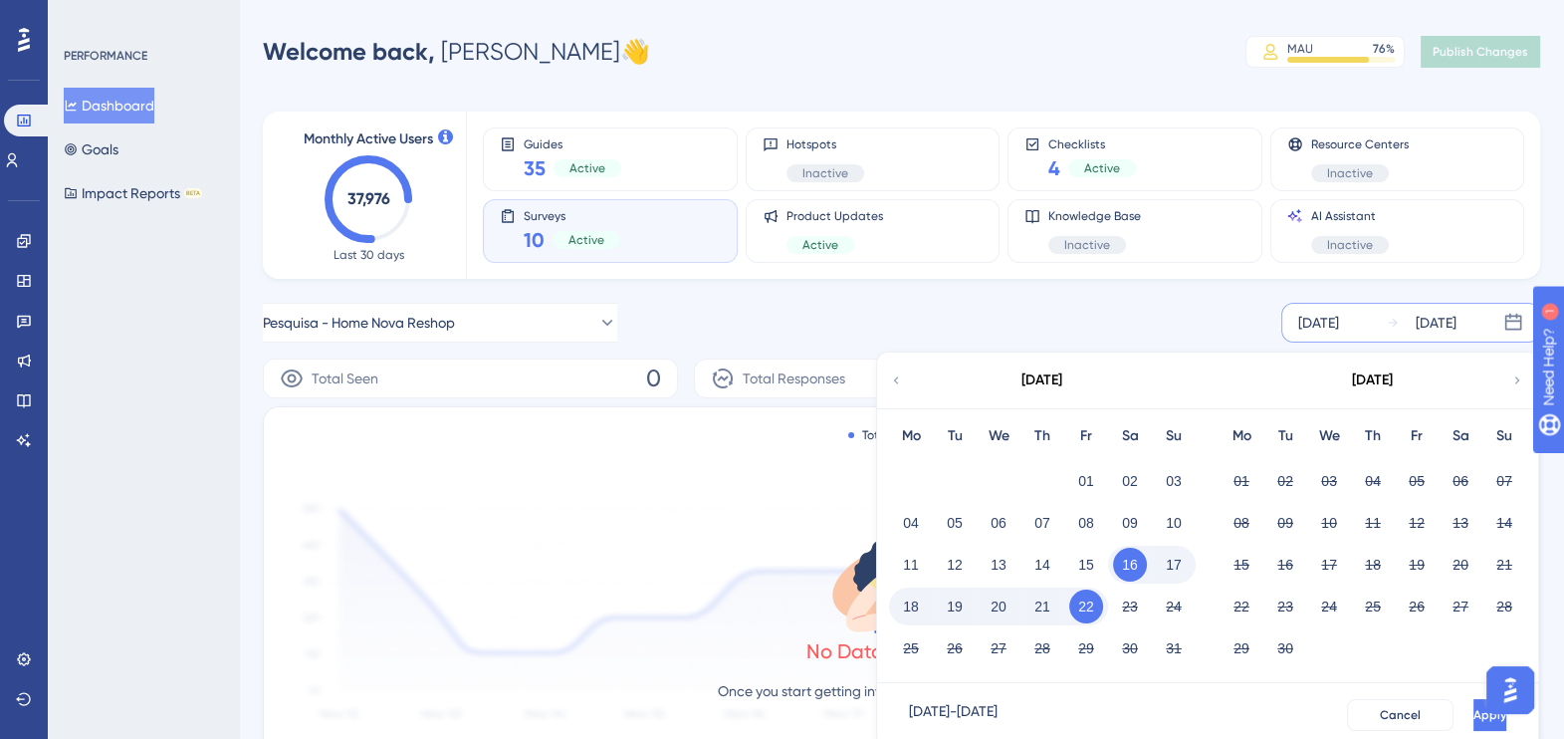
click at [906, 377] on div "[DATE]" at bounding box center [1041, 381] width 329 height 56
click at [900, 379] on icon at bounding box center [896, 380] width 14 height 18
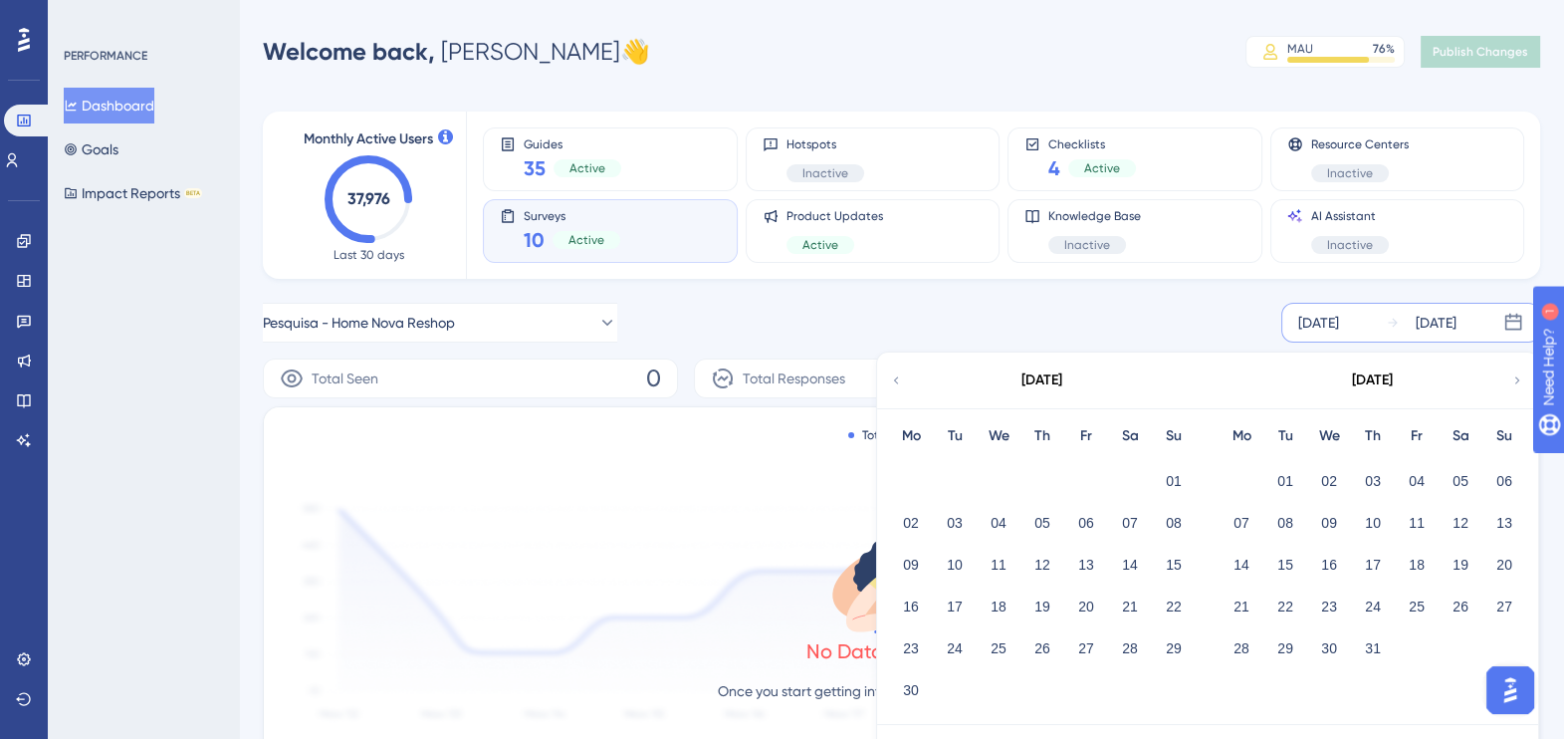
click at [1150, 478] on div "01" at bounding box center [1042, 479] width 307 height 42
click at [1165, 480] on button "01" at bounding box center [1174, 481] width 34 height 34
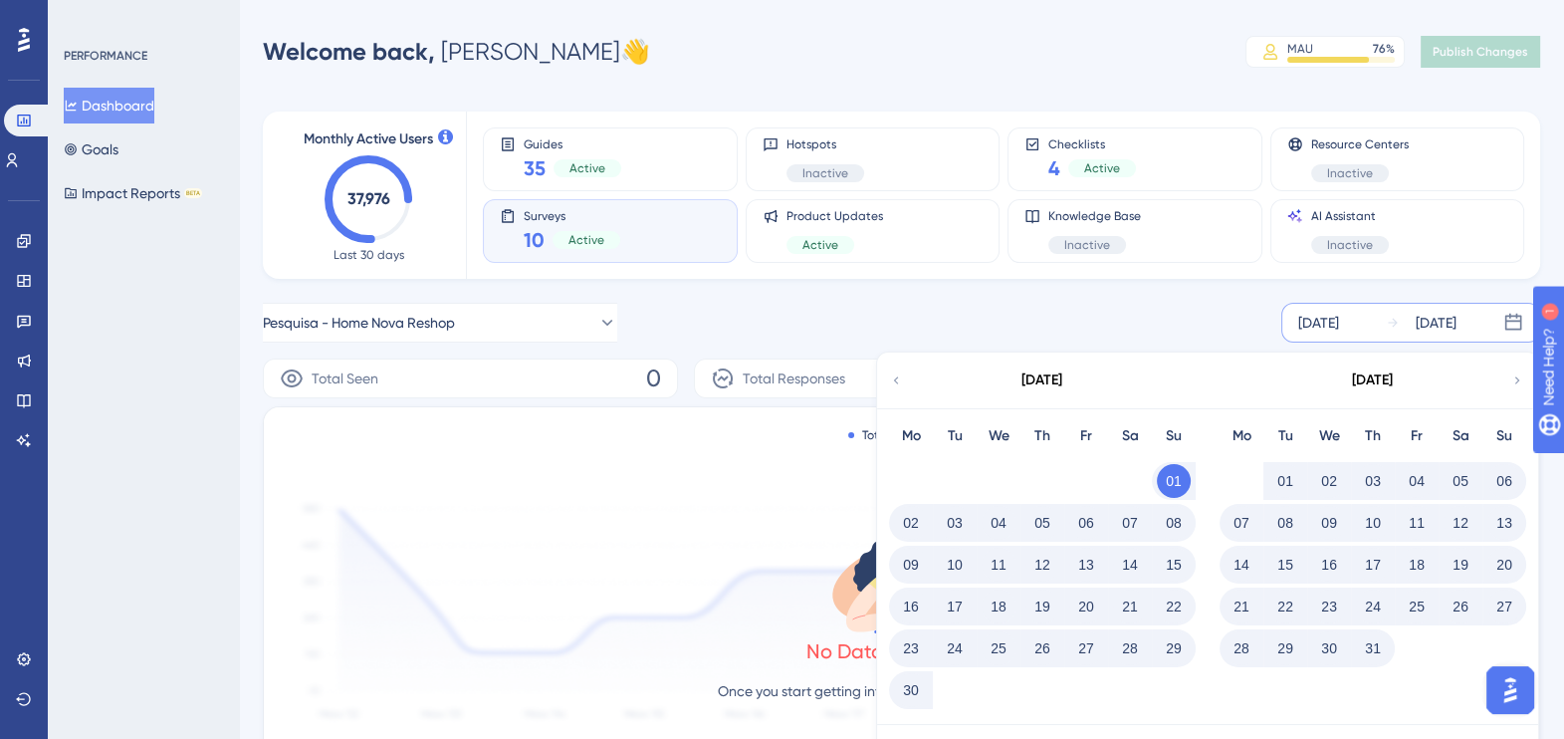
click at [1373, 652] on button "31" at bounding box center [1373, 648] width 34 height 34
click at [1197, 322] on div "Pesquisa - Home Nova Reshop [DATE] [DATE] [DATE] Mo Tu We Th Fr Sa Su 01 02 03 …" at bounding box center [902, 323] width 1278 height 40
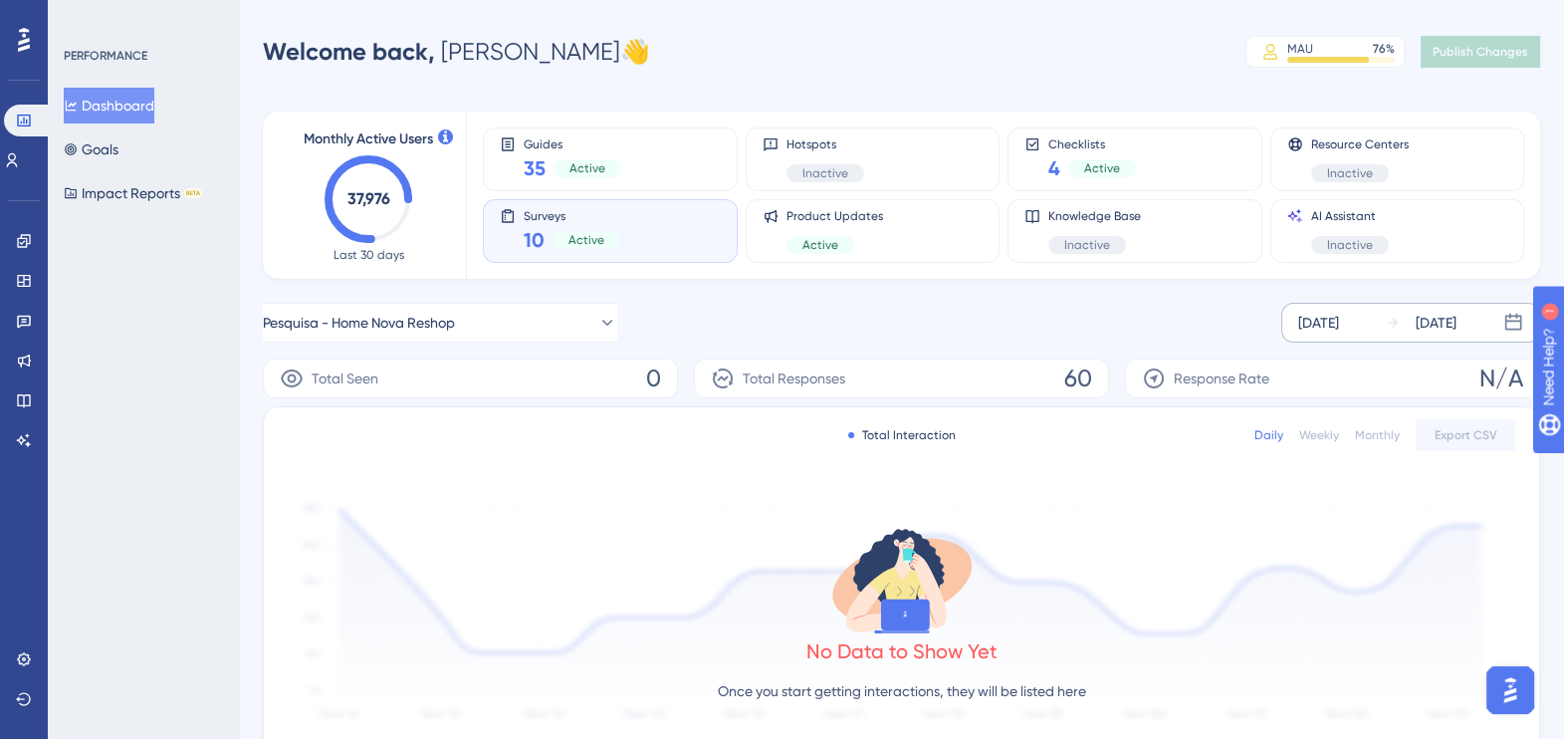
click at [1339, 325] on div "[DATE]" at bounding box center [1319, 323] width 41 height 24
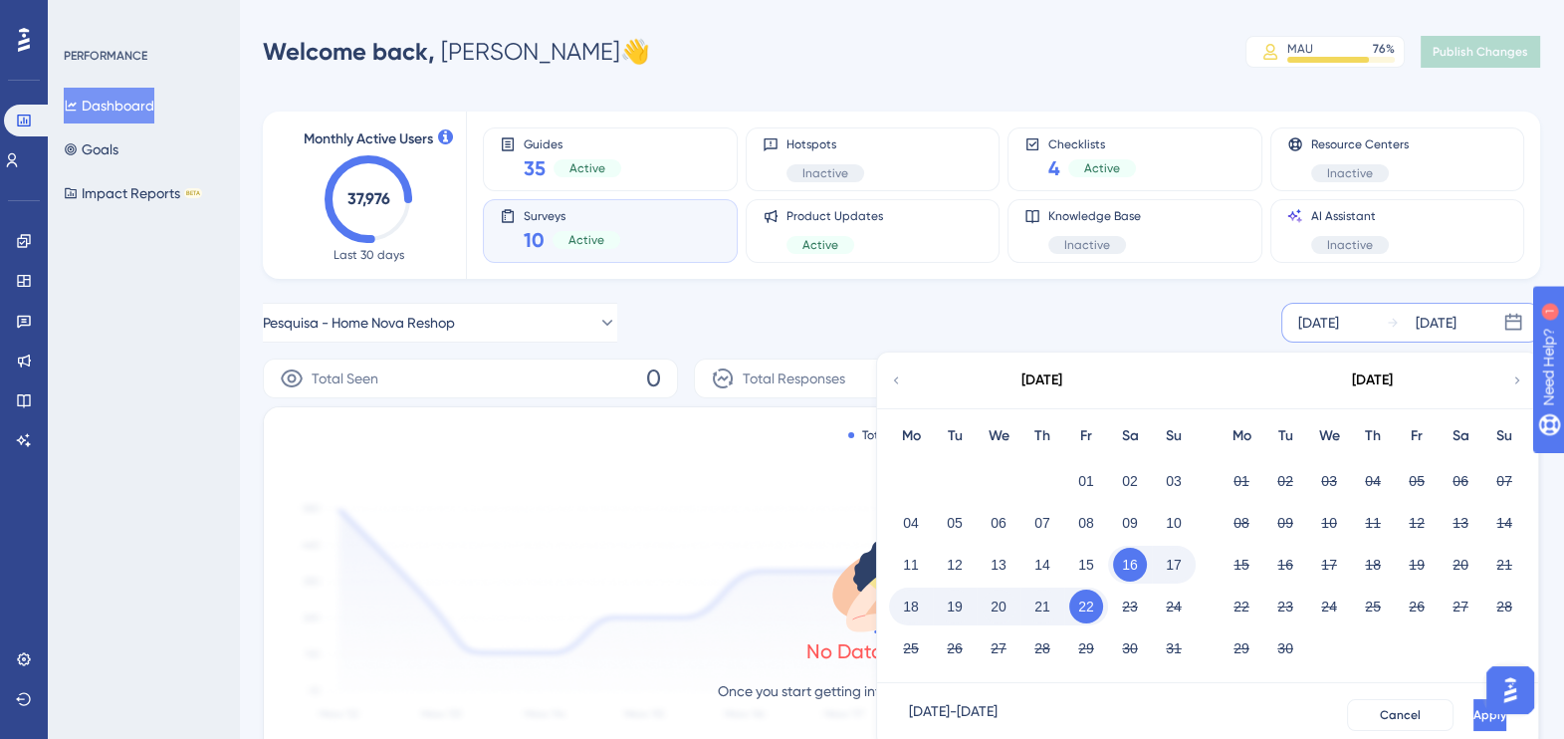
click at [895, 373] on icon at bounding box center [896, 380] width 14 height 18
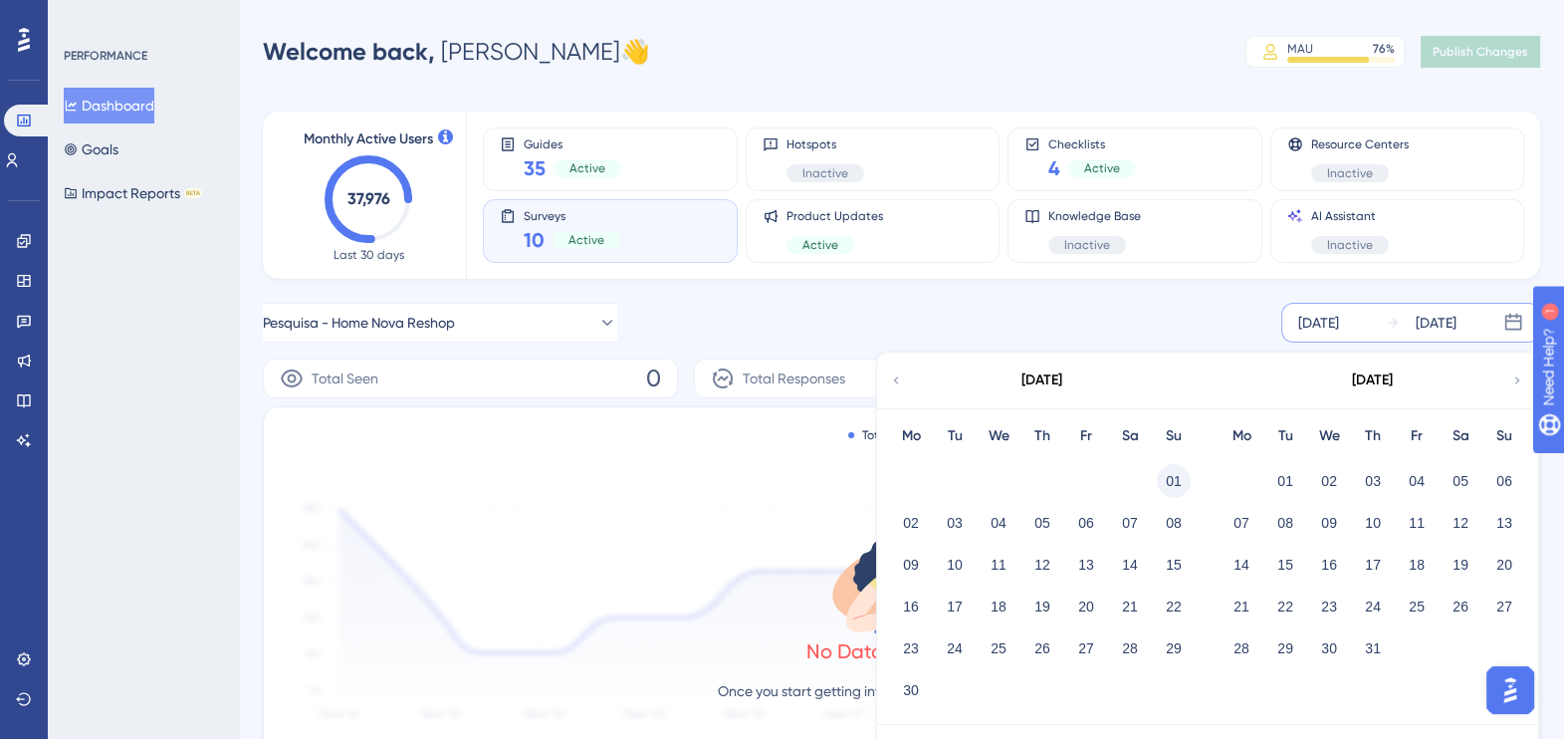
click at [1176, 478] on button "01" at bounding box center [1174, 481] width 34 height 34
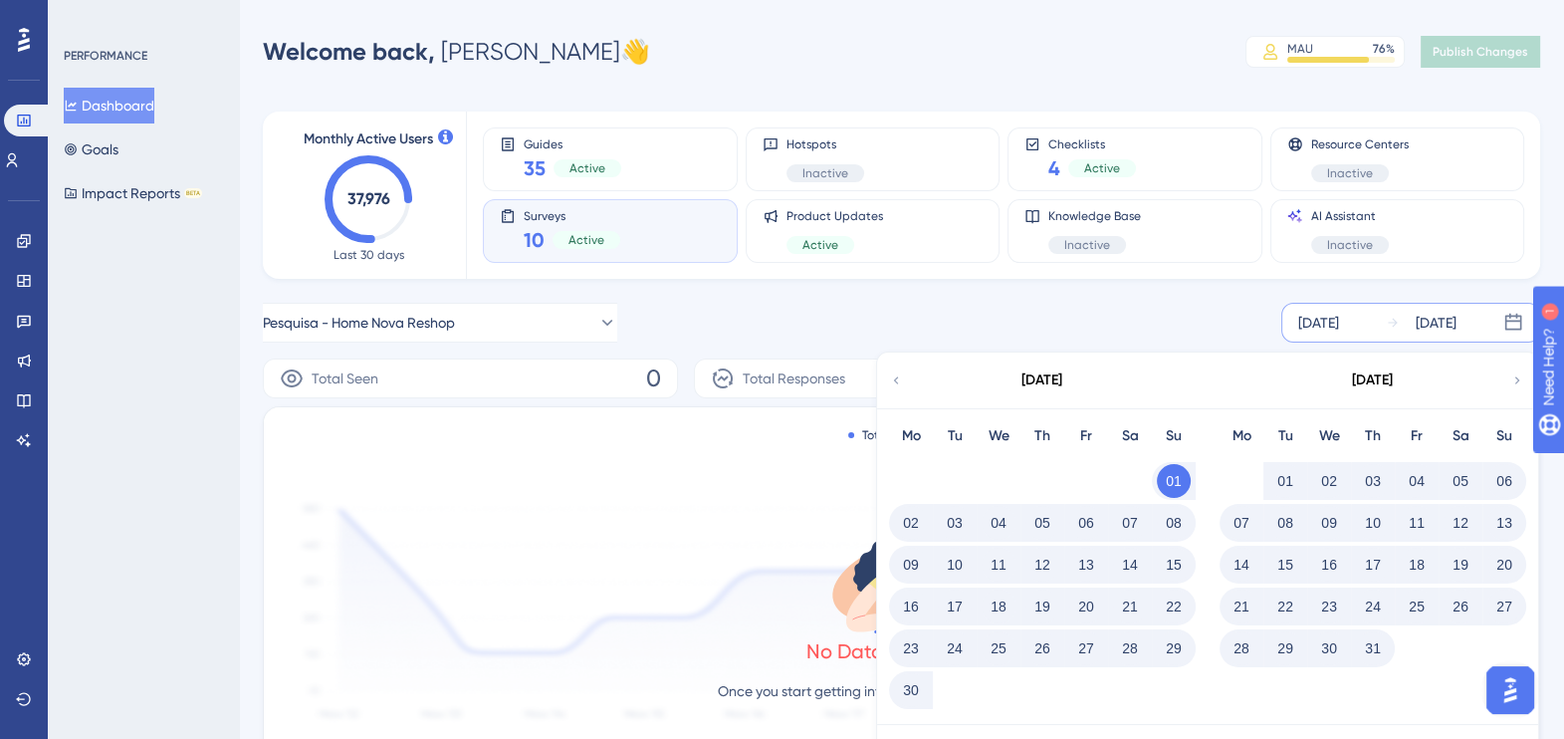
click at [1500, 687] on img "Open AI Assistant Launcher" at bounding box center [1511, 690] width 36 height 36
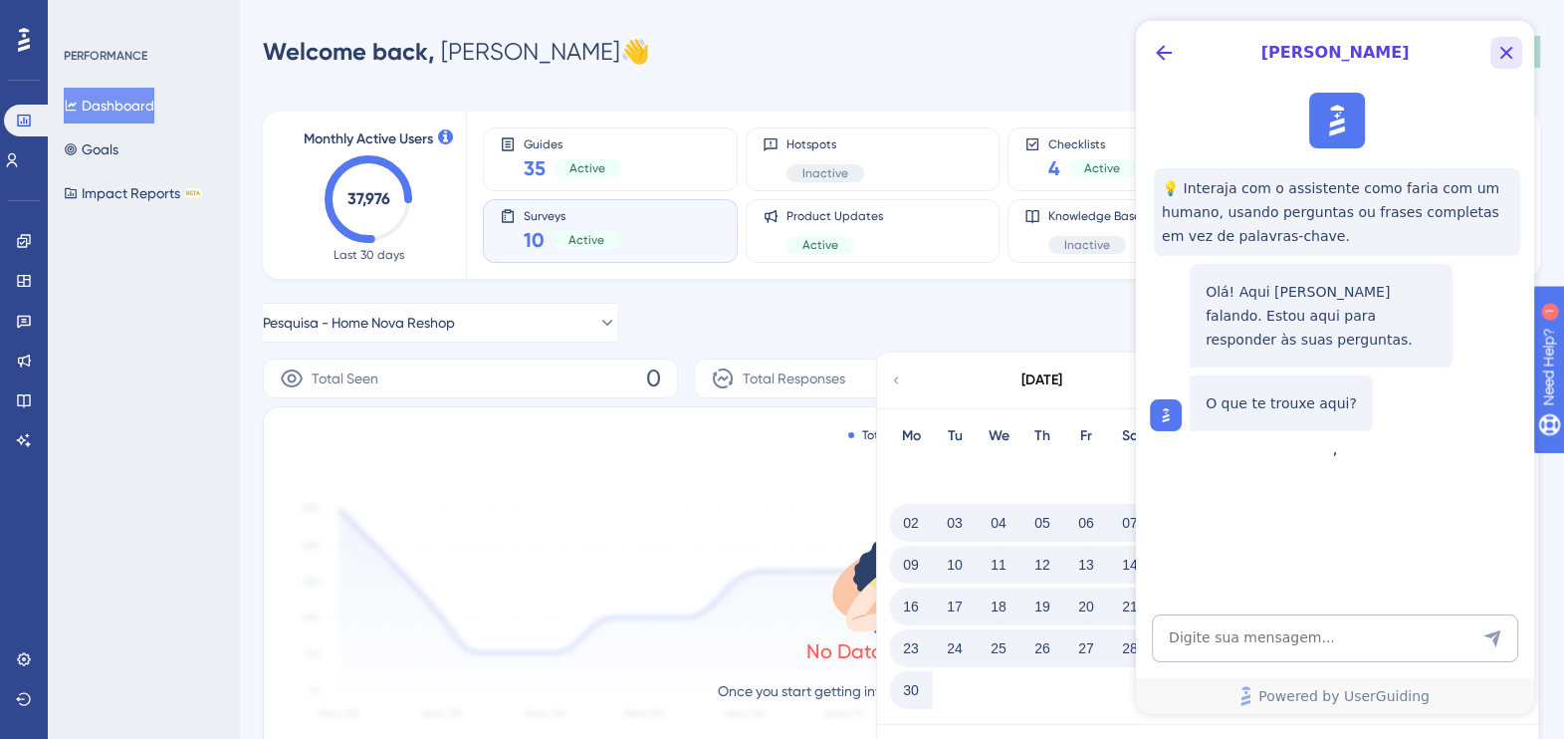
click at [1495, 53] on icon "Close Button" at bounding box center [1507, 53] width 24 height 24
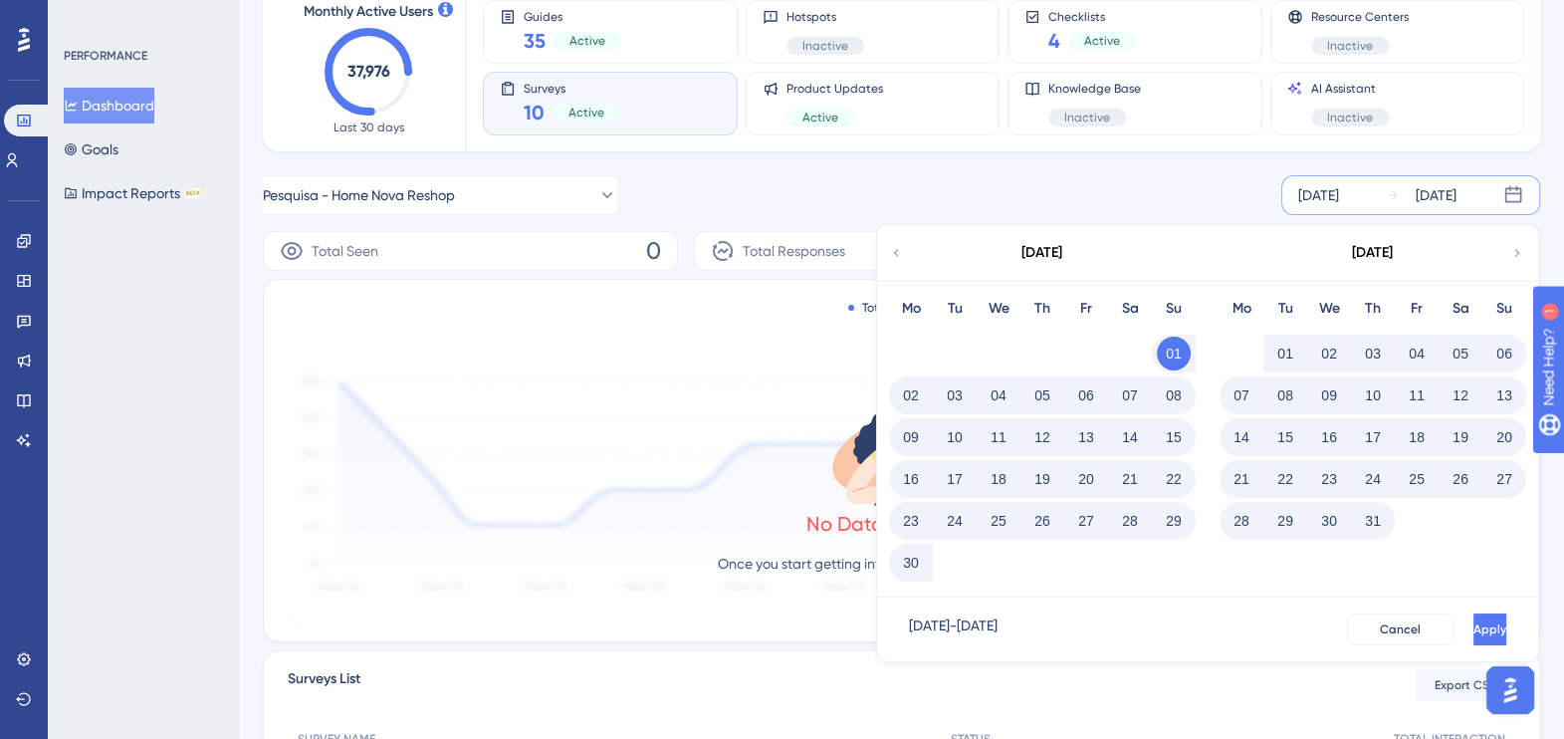
scroll to position [248, 0]
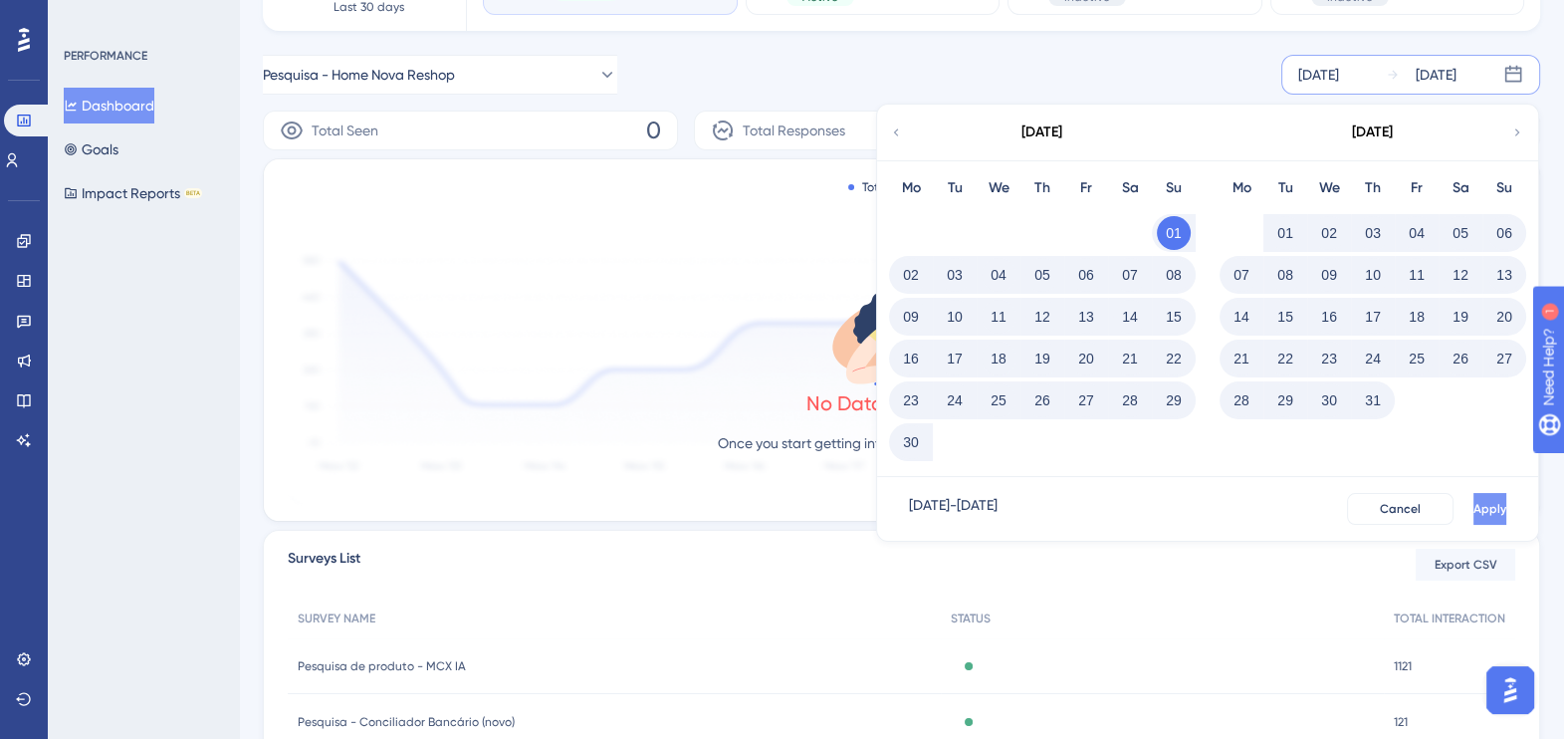
click at [1474, 501] on span "Apply" at bounding box center [1490, 509] width 33 height 16
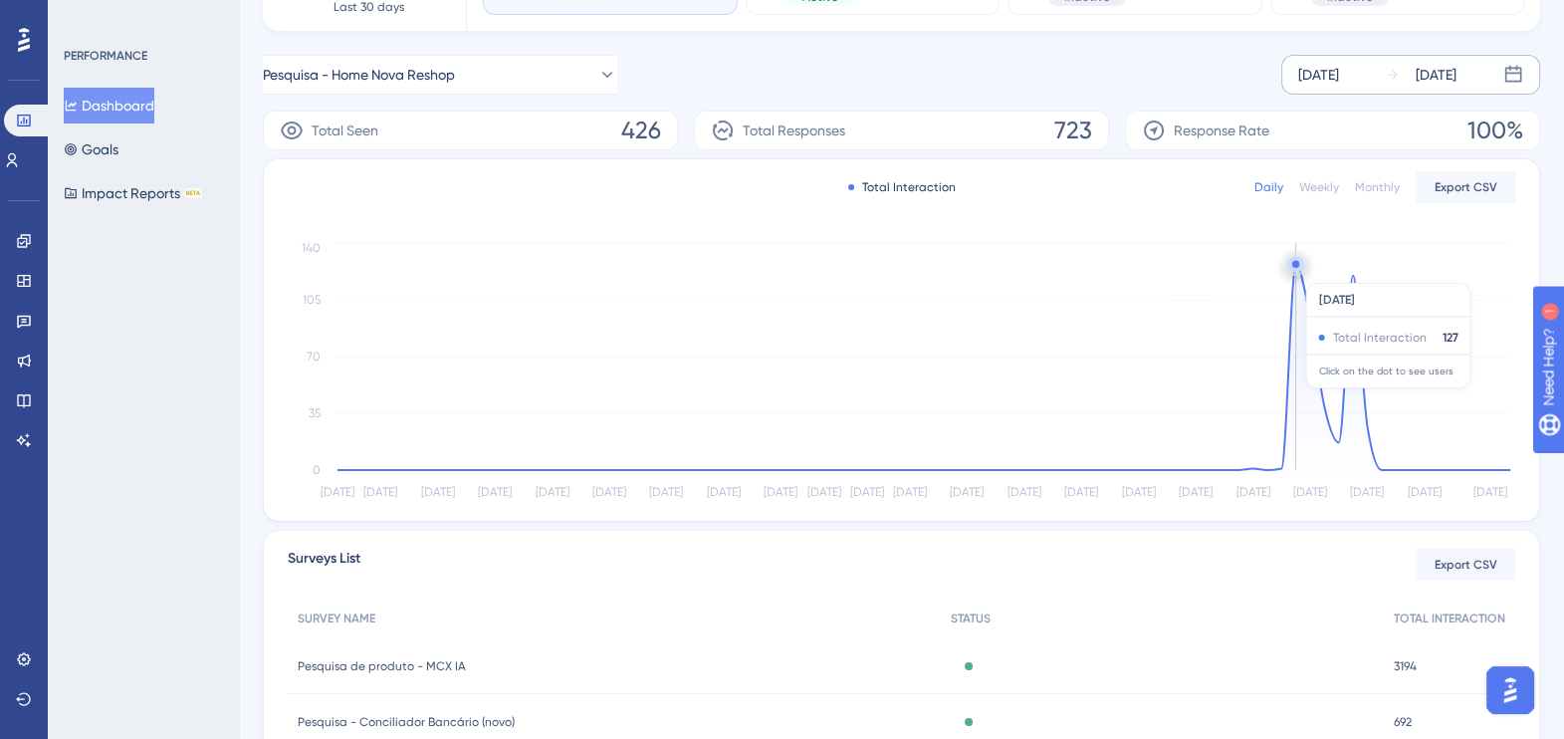
click at [1300, 270] on circle at bounding box center [1296, 266] width 7 height 7
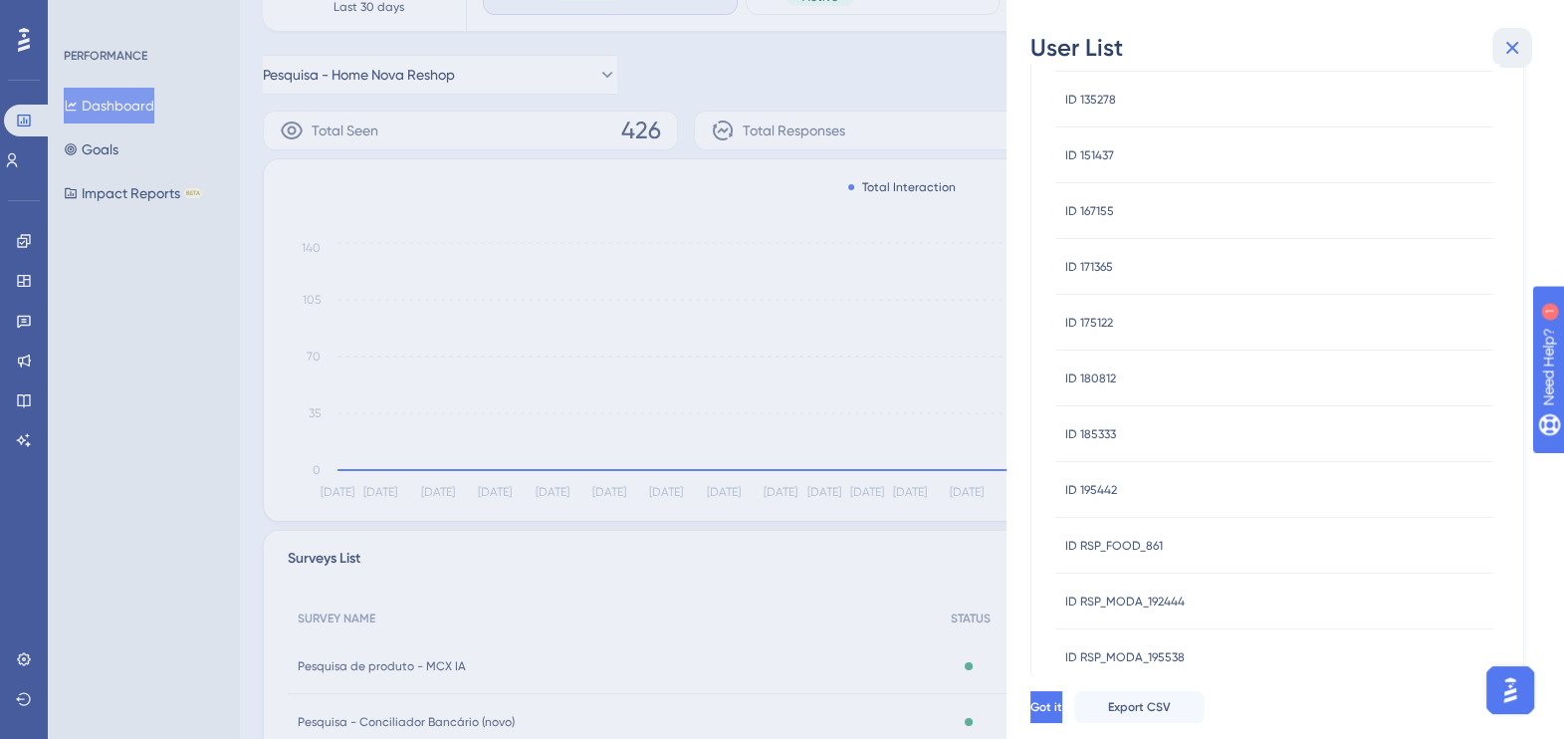
click at [1522, 38] on icon at bounding box center [1513, 48] width 24 height 24
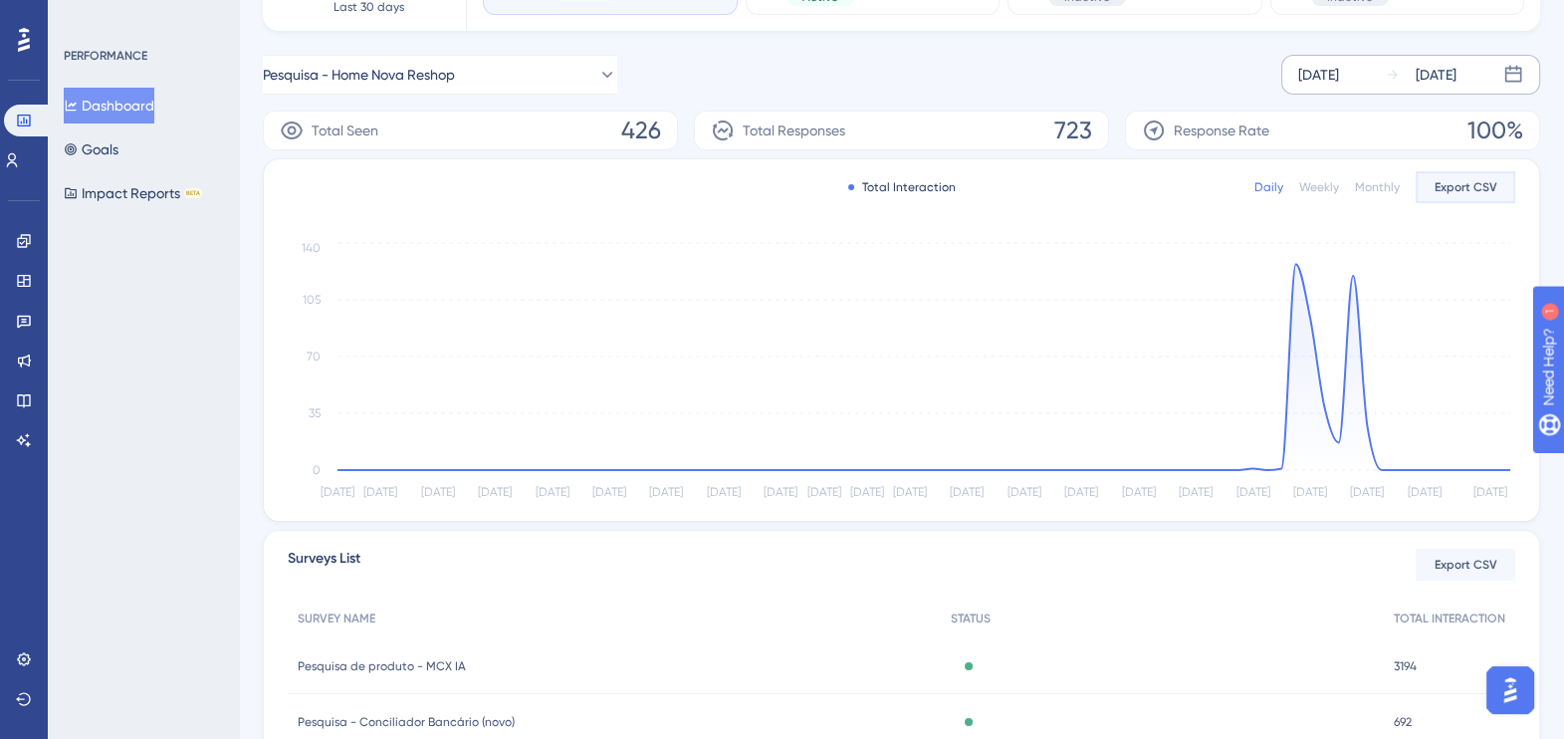
click at [1471, 180] on span "Export CSV" at bounding box center [1466, 187] width 63 height 16
